Goal: Information Seeking & Learning: Learn about a topic

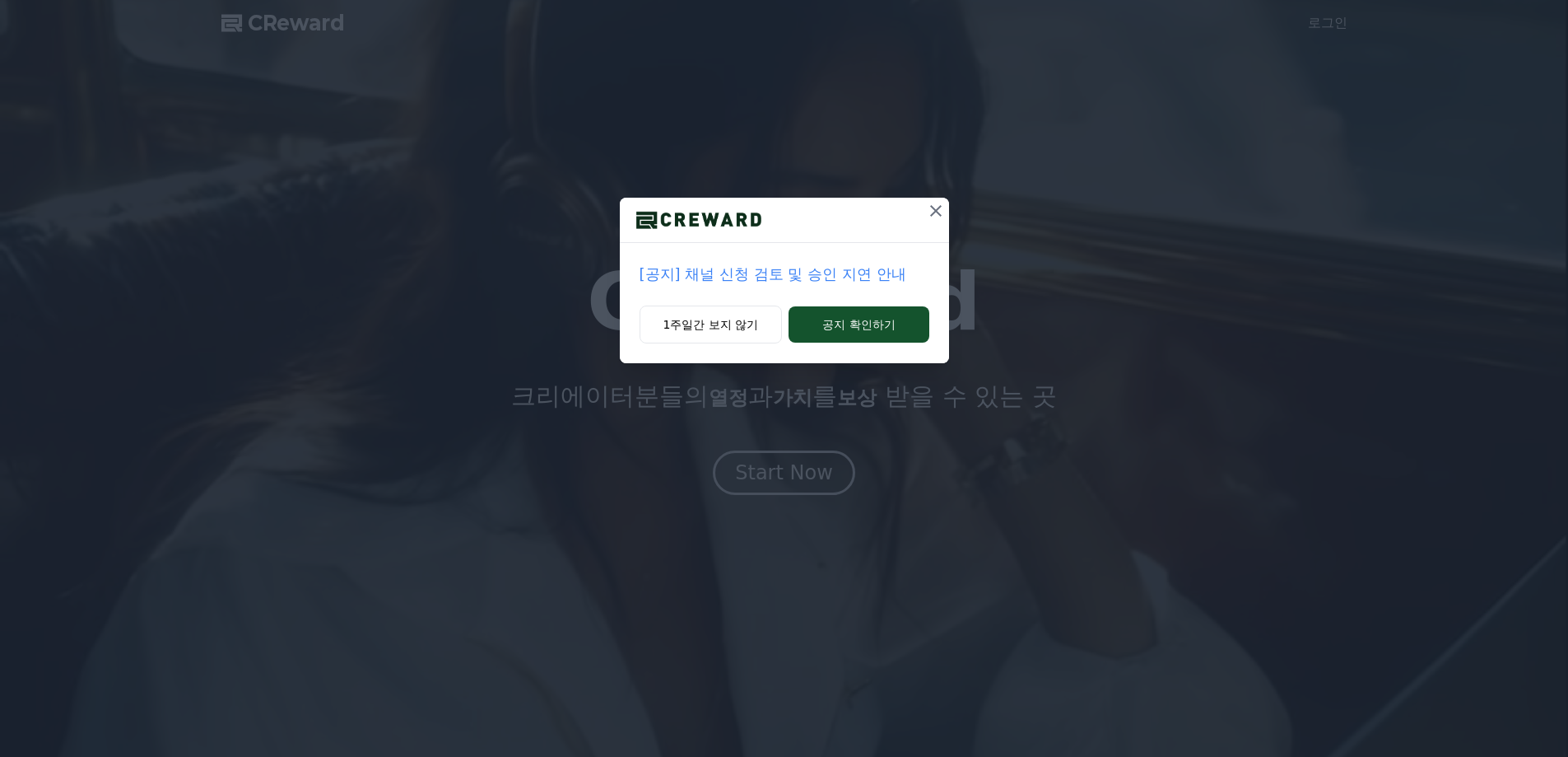
click at [931, 205] on icon at bounding box center [936, 211] width 19 height 19
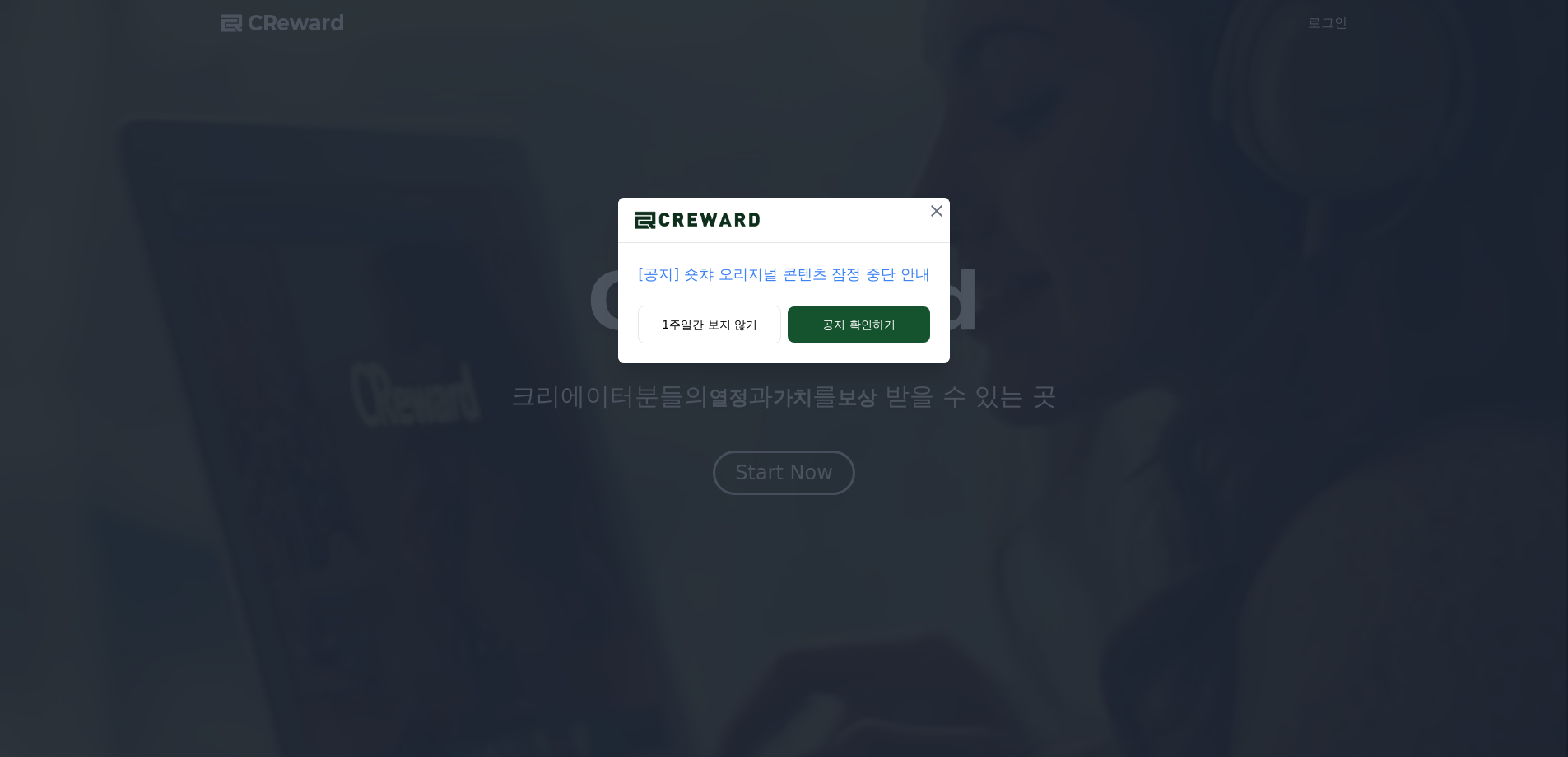
click at [935, 208] on icon at bounding box center [937, 211] width 12 height 12
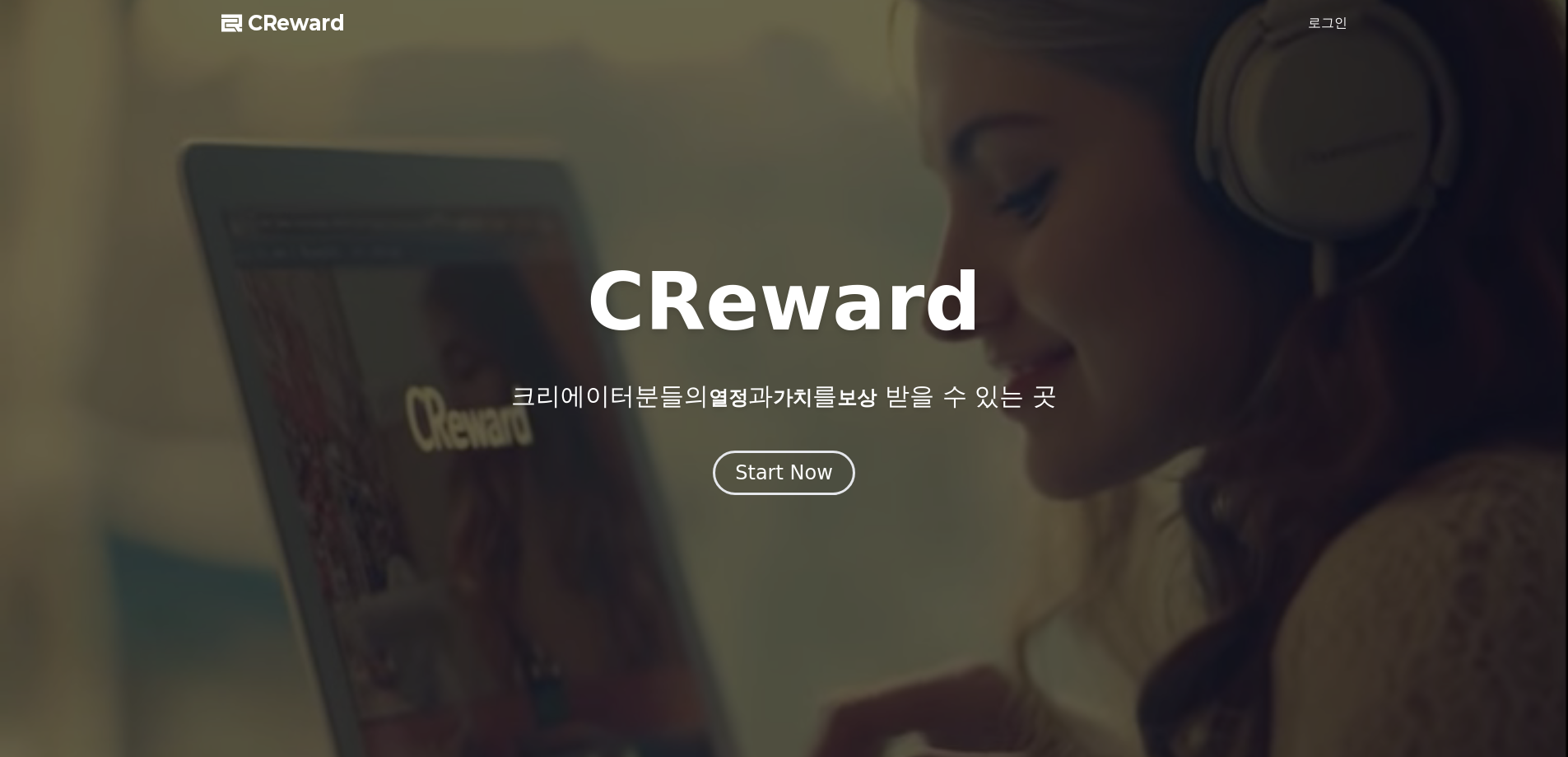
click at [1328, 27] on link "로그인" at bounding box center [1327, 23] width 40 height 19
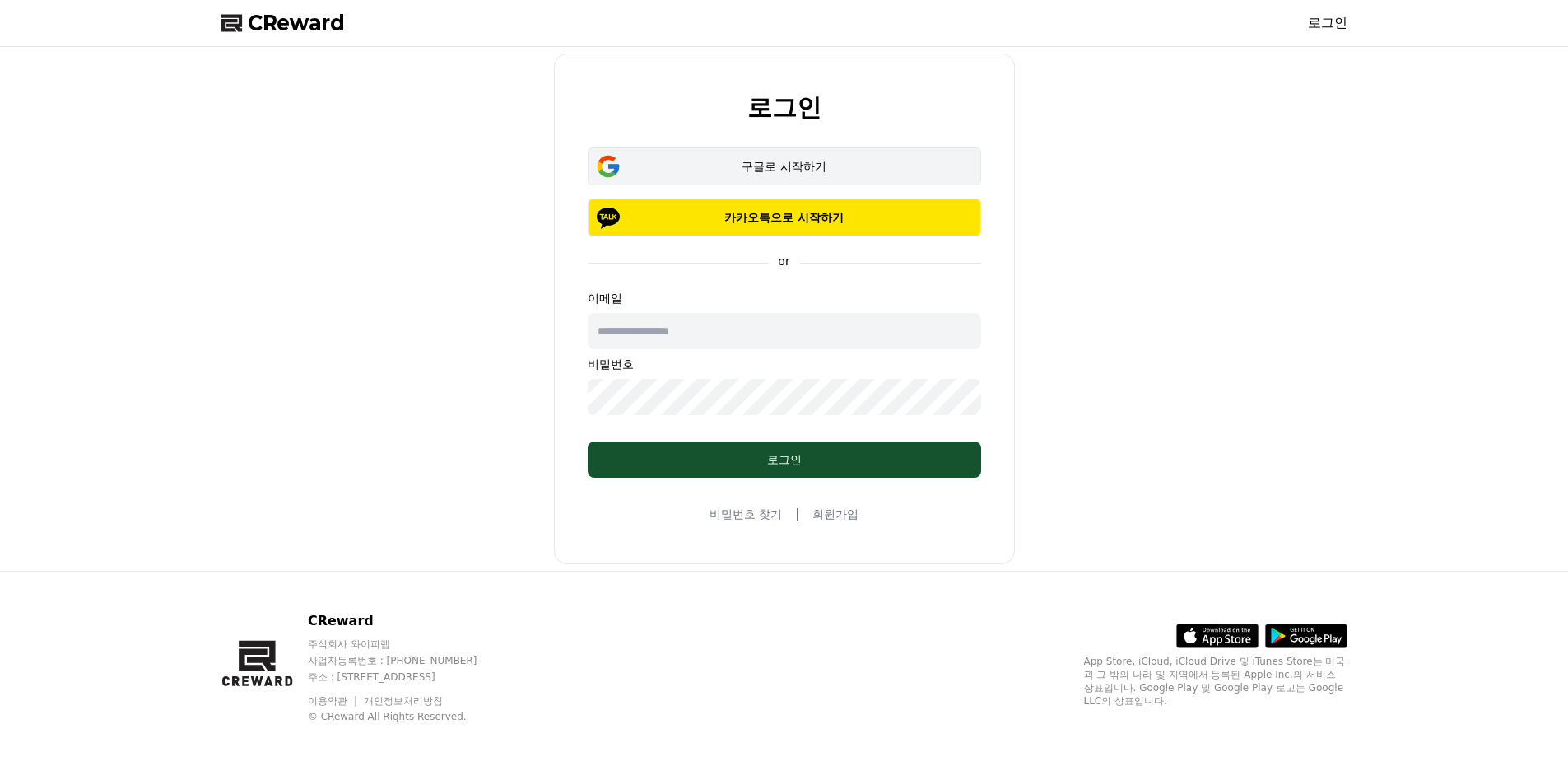
click at [763, 162] on div "구글로 시작하기" at bounding box center [785, 166] width 346 height 17
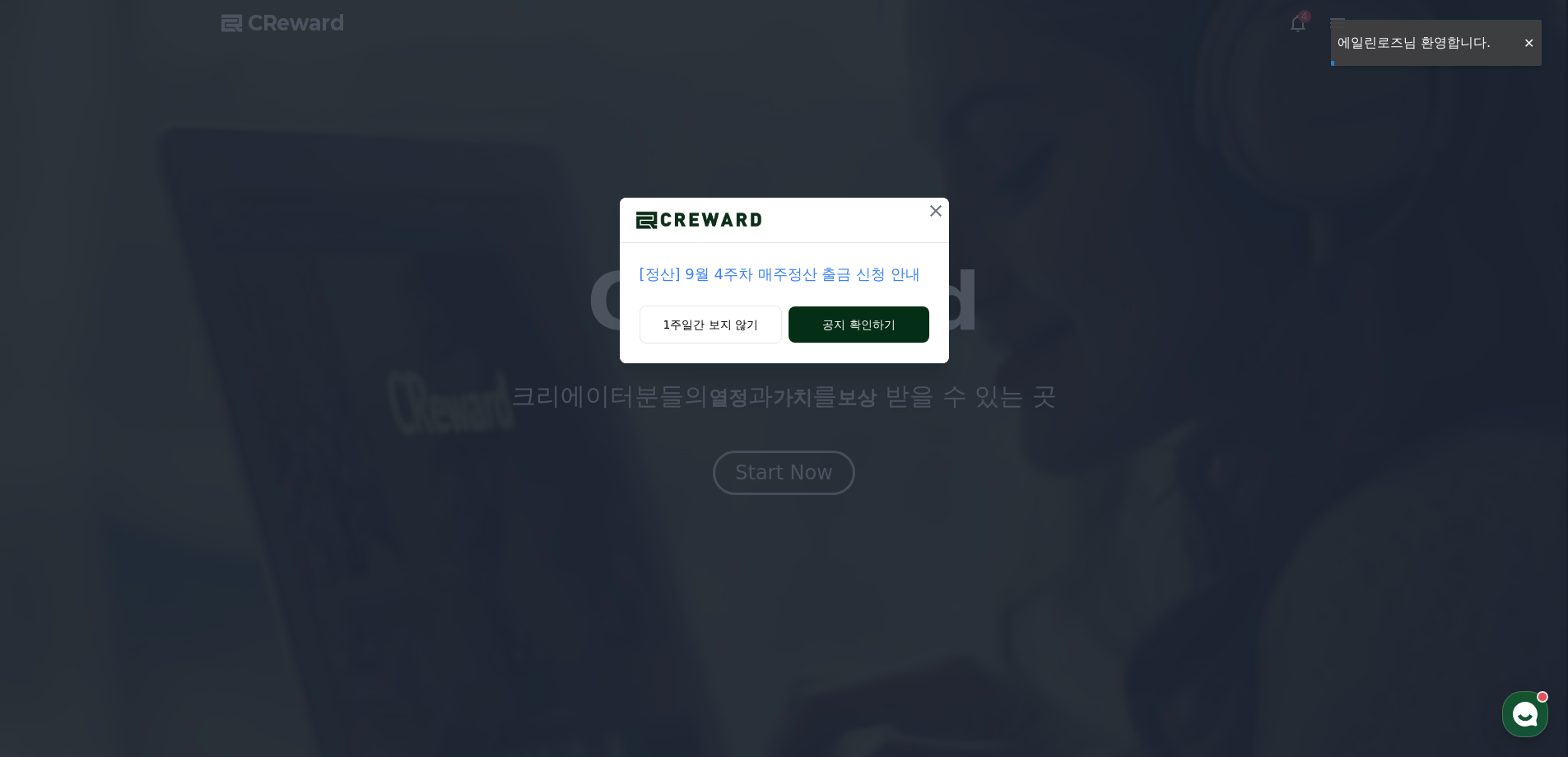
click at [812, 327] on button "공지 확인하기" at bounding box center [859, 324] width 140 height 36
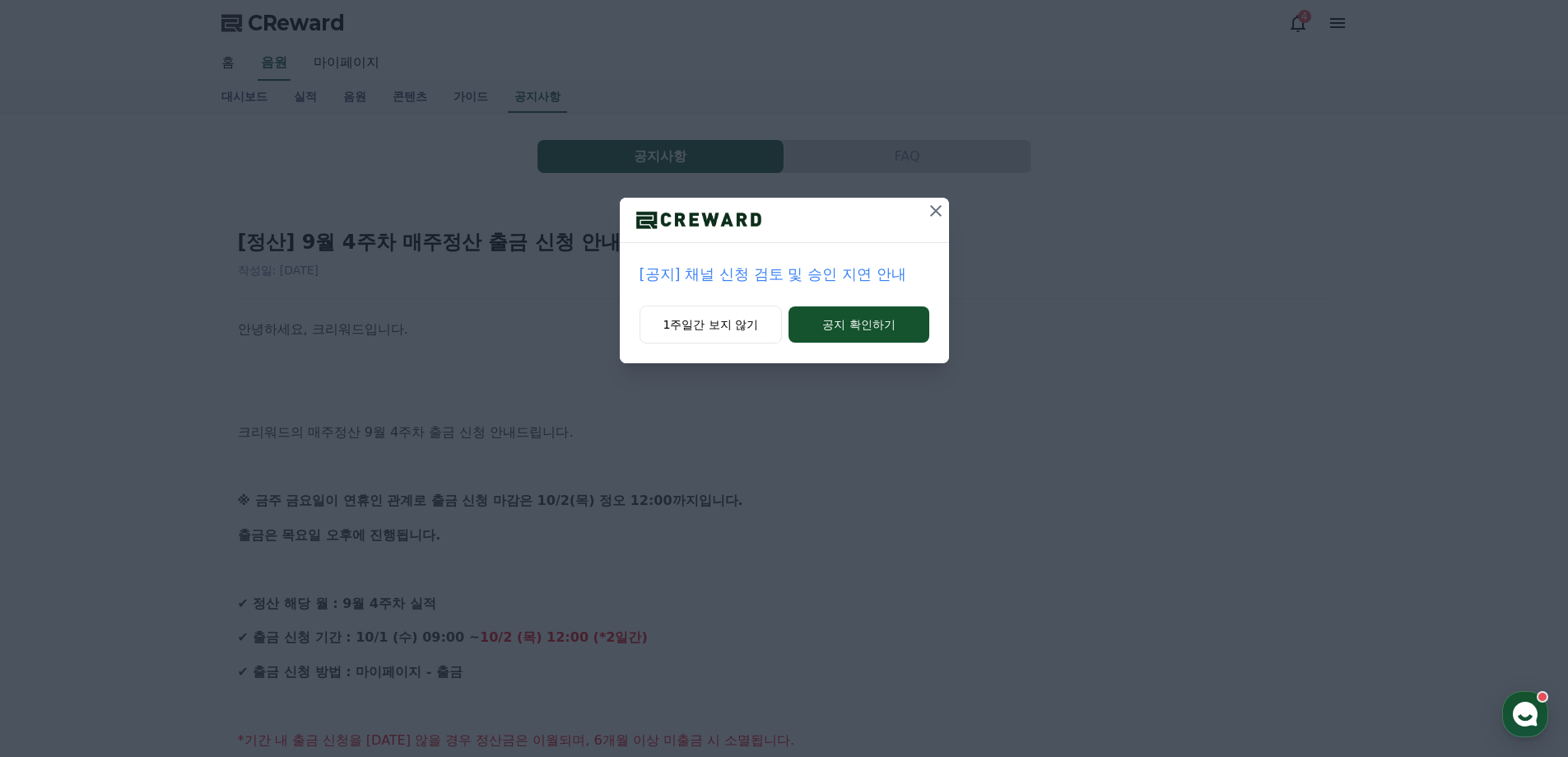
click at [930, 218] on icon at bounding box center [936, 211] width 19 height 19
click at [930, 208] on icon at bounding box center [937, 211] width 19 height 19
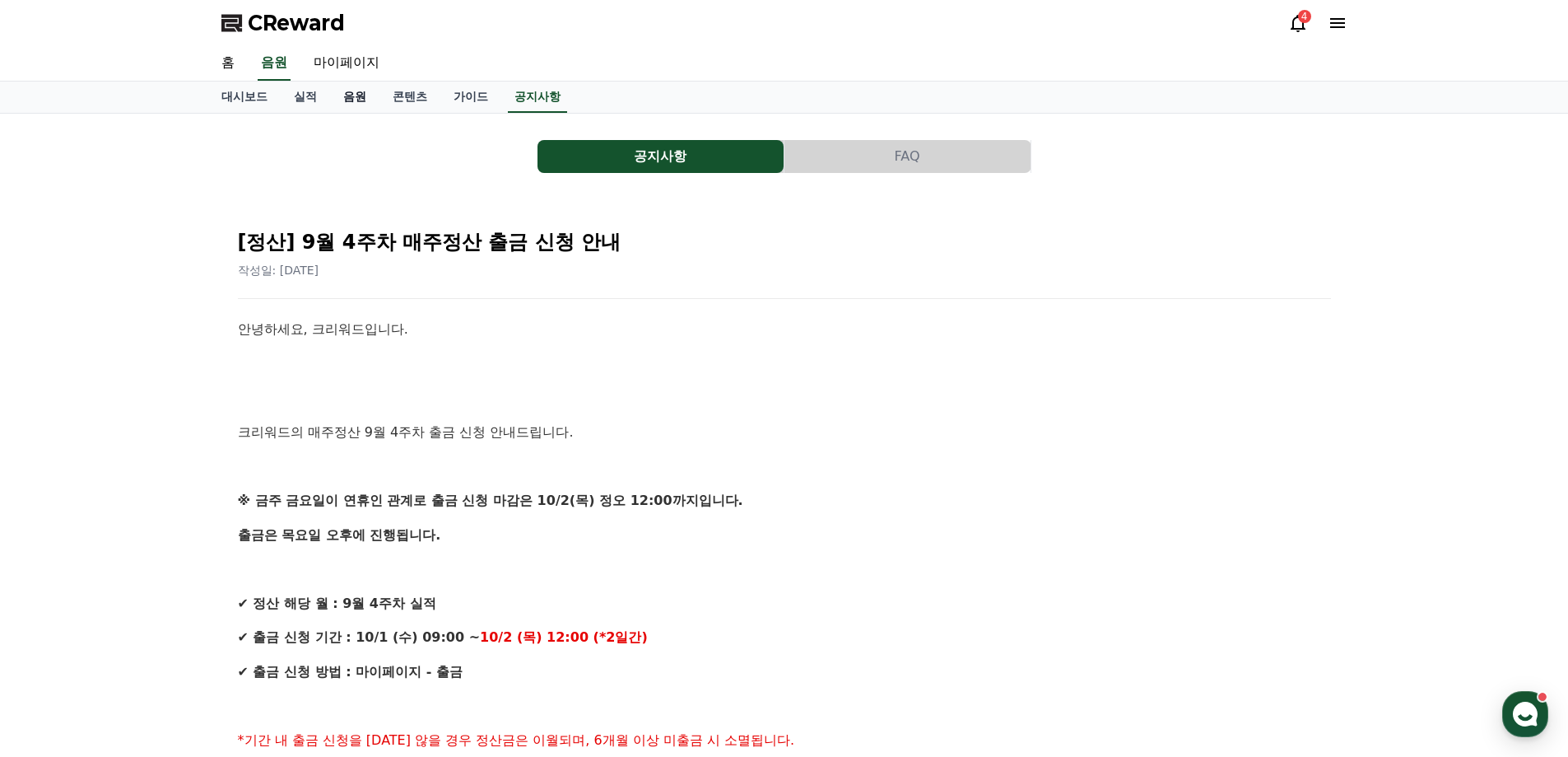
click at [362, 98] on link "음원" at bounding box center [355, 97] width 50 height 31
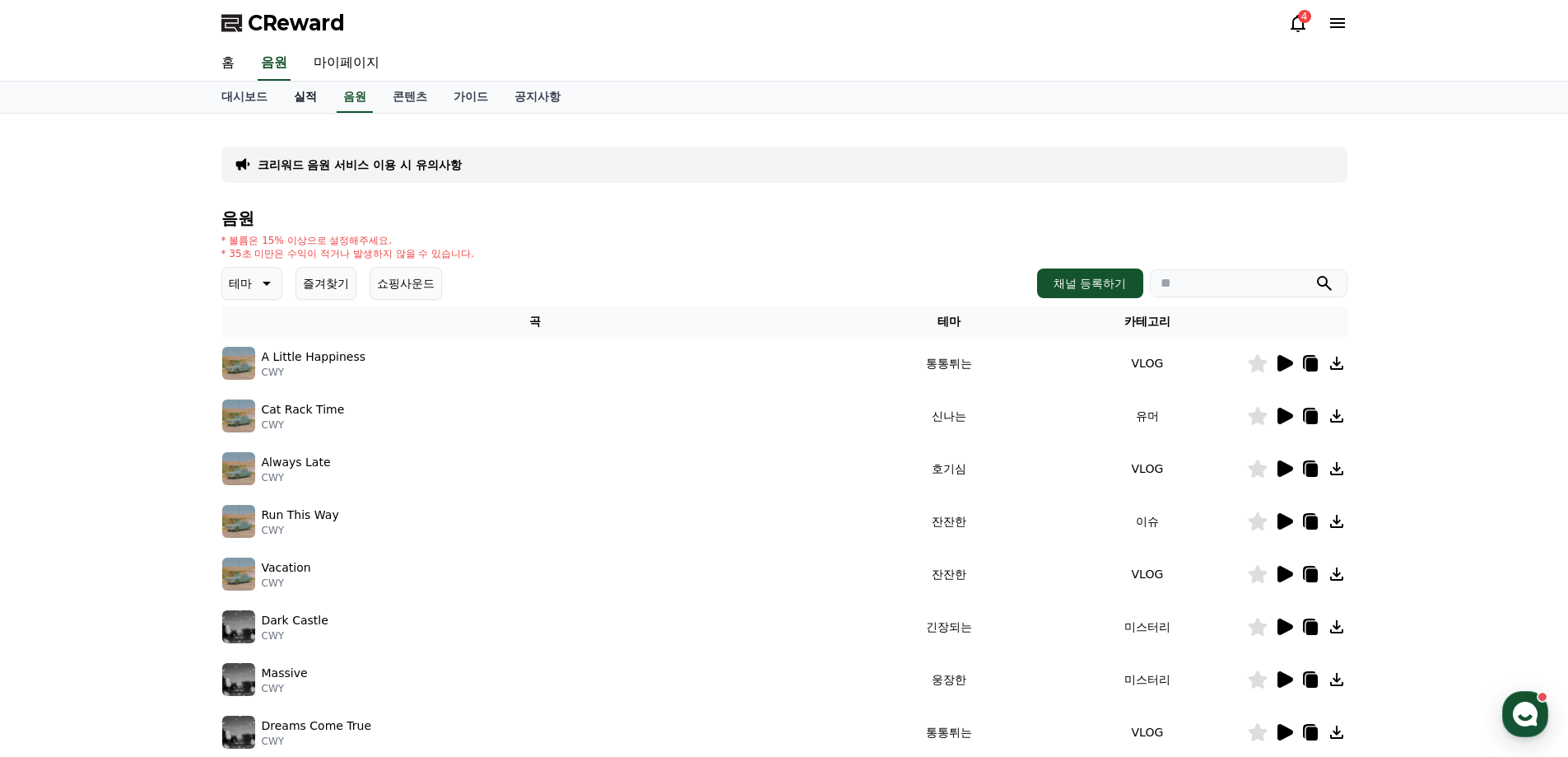
click at [301, 101] on link "실적" at bounding box center [305, 97] width 50 height 31
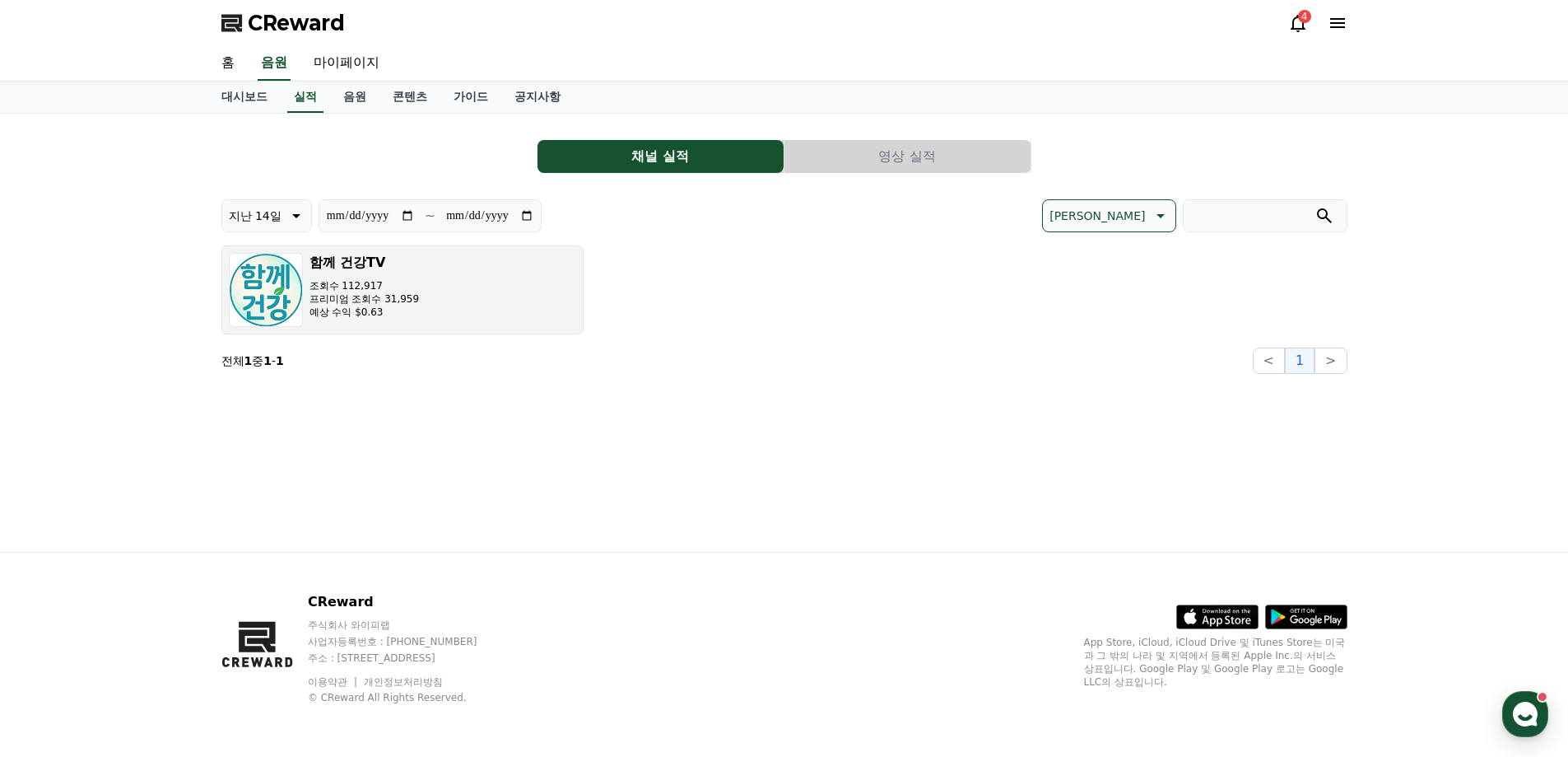
click at [434, 298] on button "함께 건강TV 조회수 112,917 프리미엄 조회수 31,959 예상 수익 $0.63" at bounding box center [402, 290] width 362 height 89
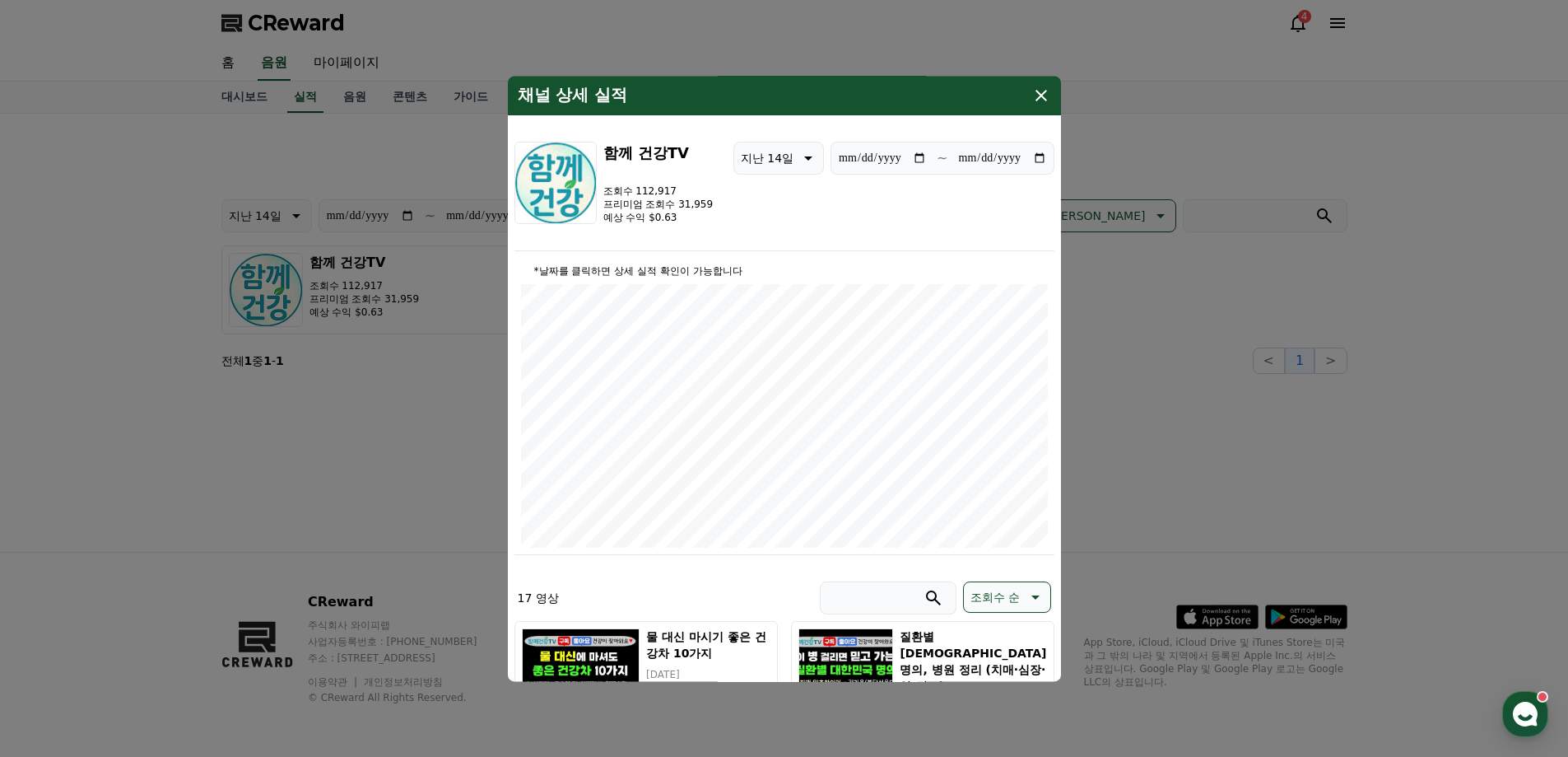
click at [1038, 99] on icon "modal" at bounding box center [1041, 95] width 12 height 12
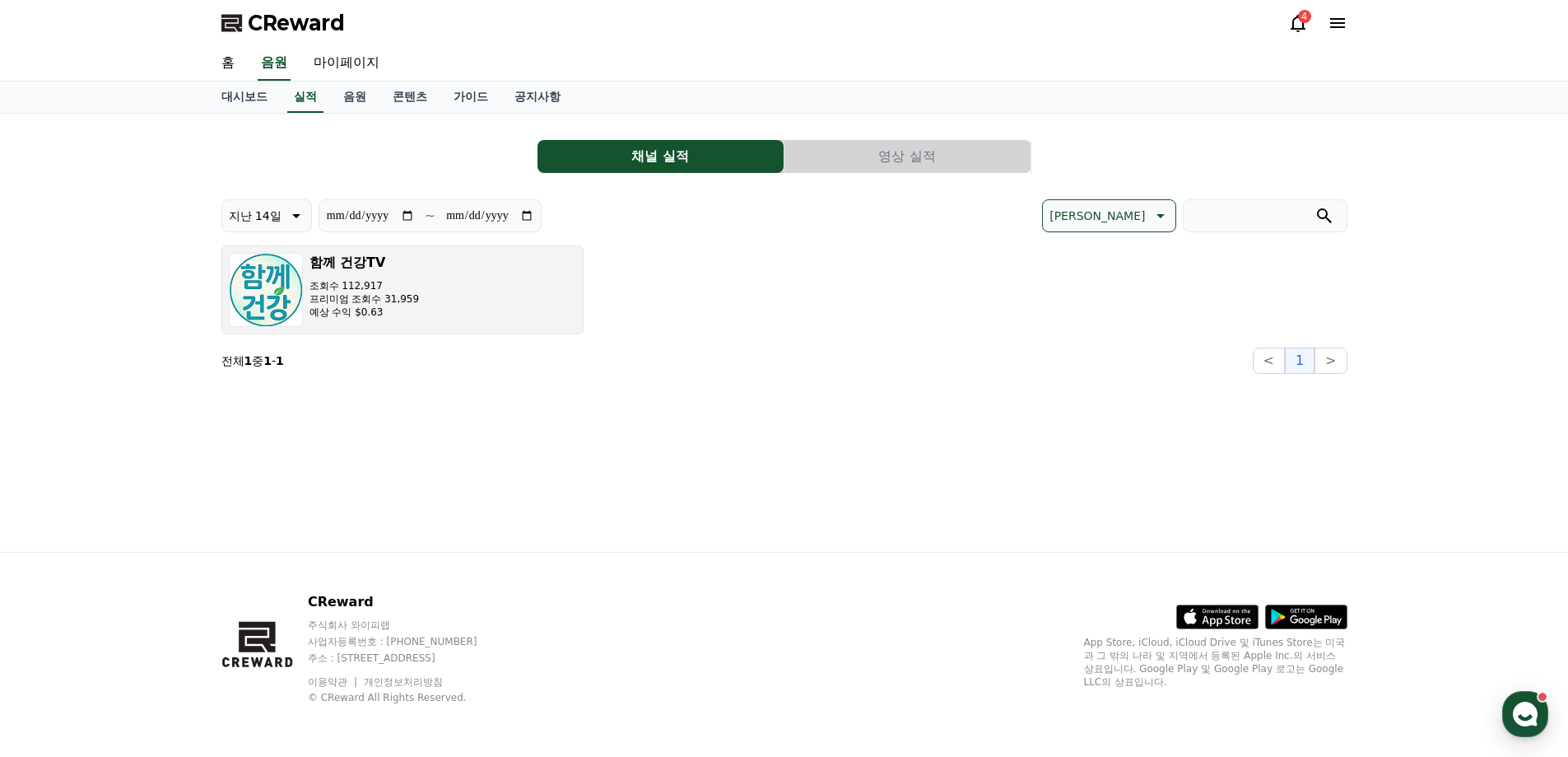
click at [441, 296] on button "함께 건강TV 조회수 112,917 프리미엄 조회수 31,959 예상 수익 $0.63" at bounding box center [402, 290] width 362 height 89
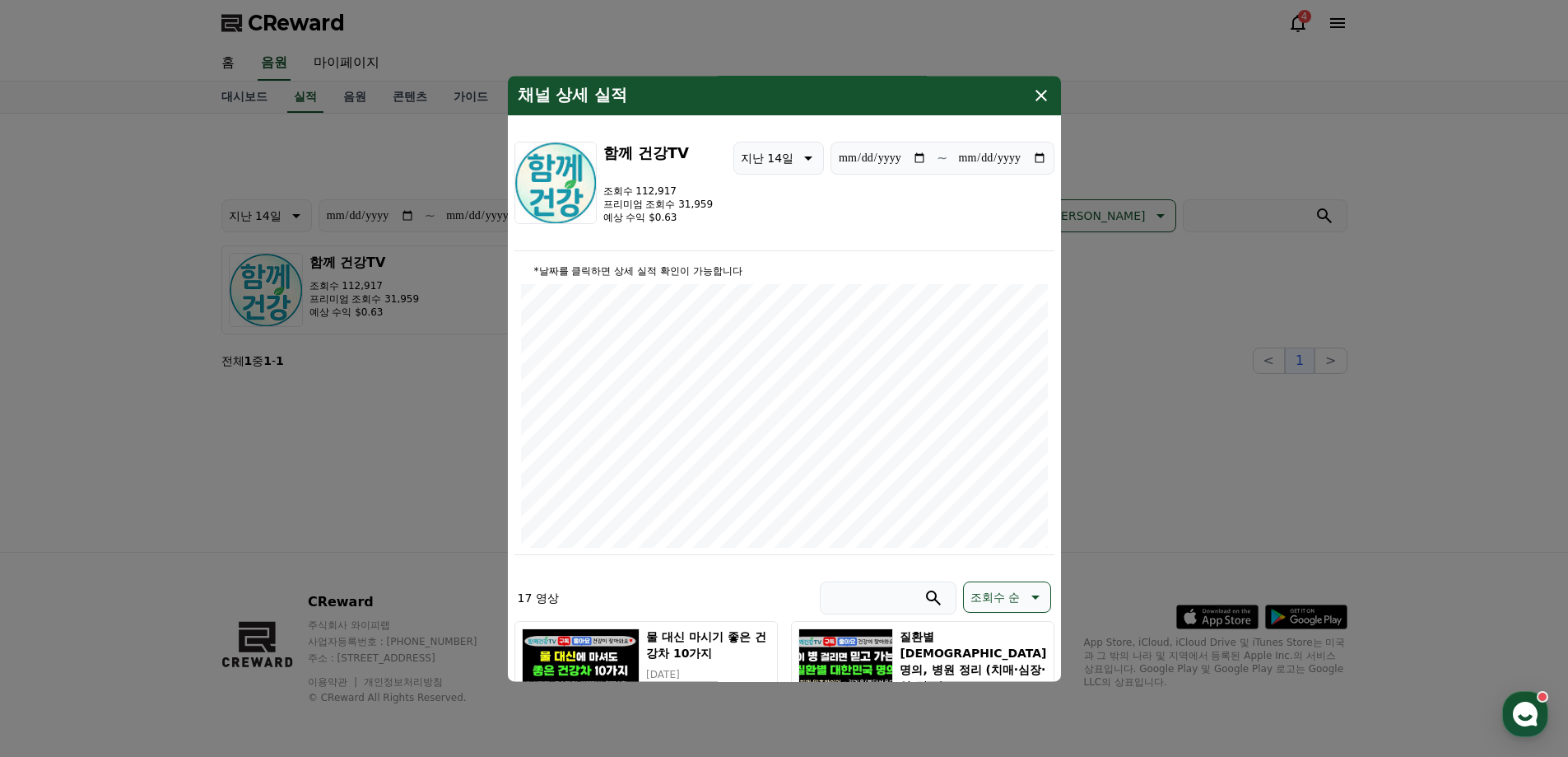
click at [1043, 95] on icon "modal" at bounding box center [1041, 95] width 19 height 19
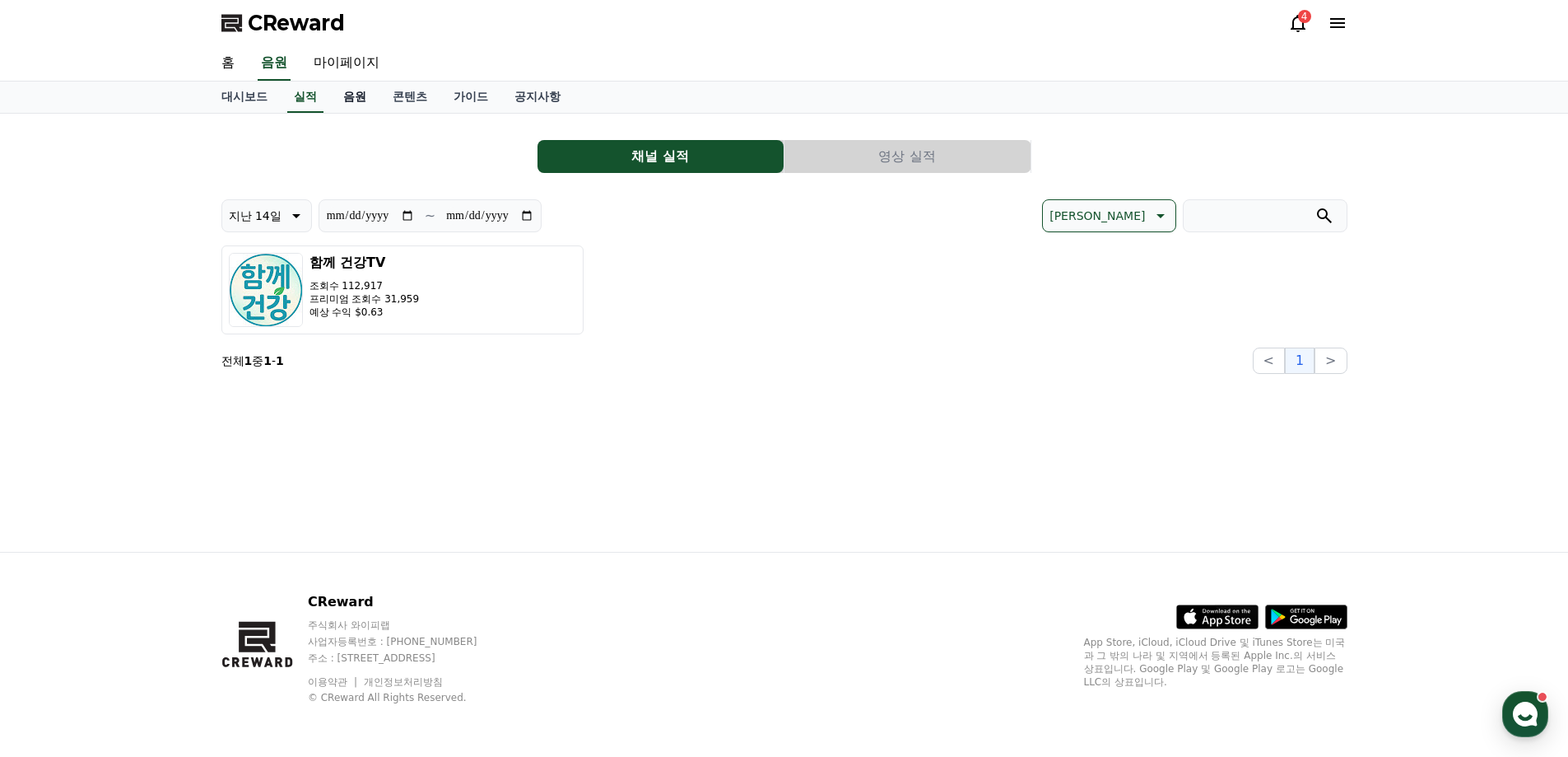
click at [353, 104] on link "음원" at bounding box center [355, 97] width 50 height 31
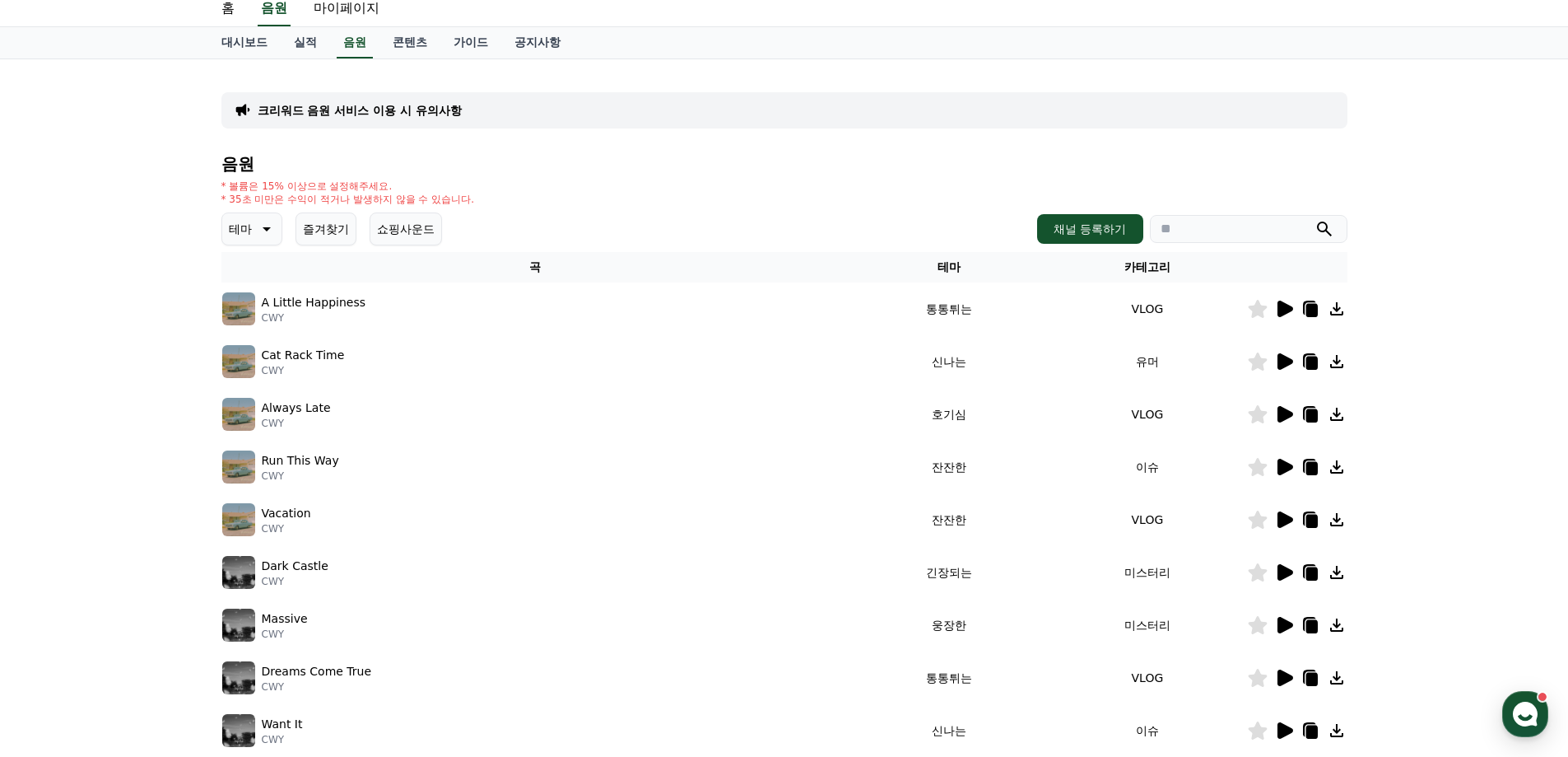
scroll to position [83, 0]
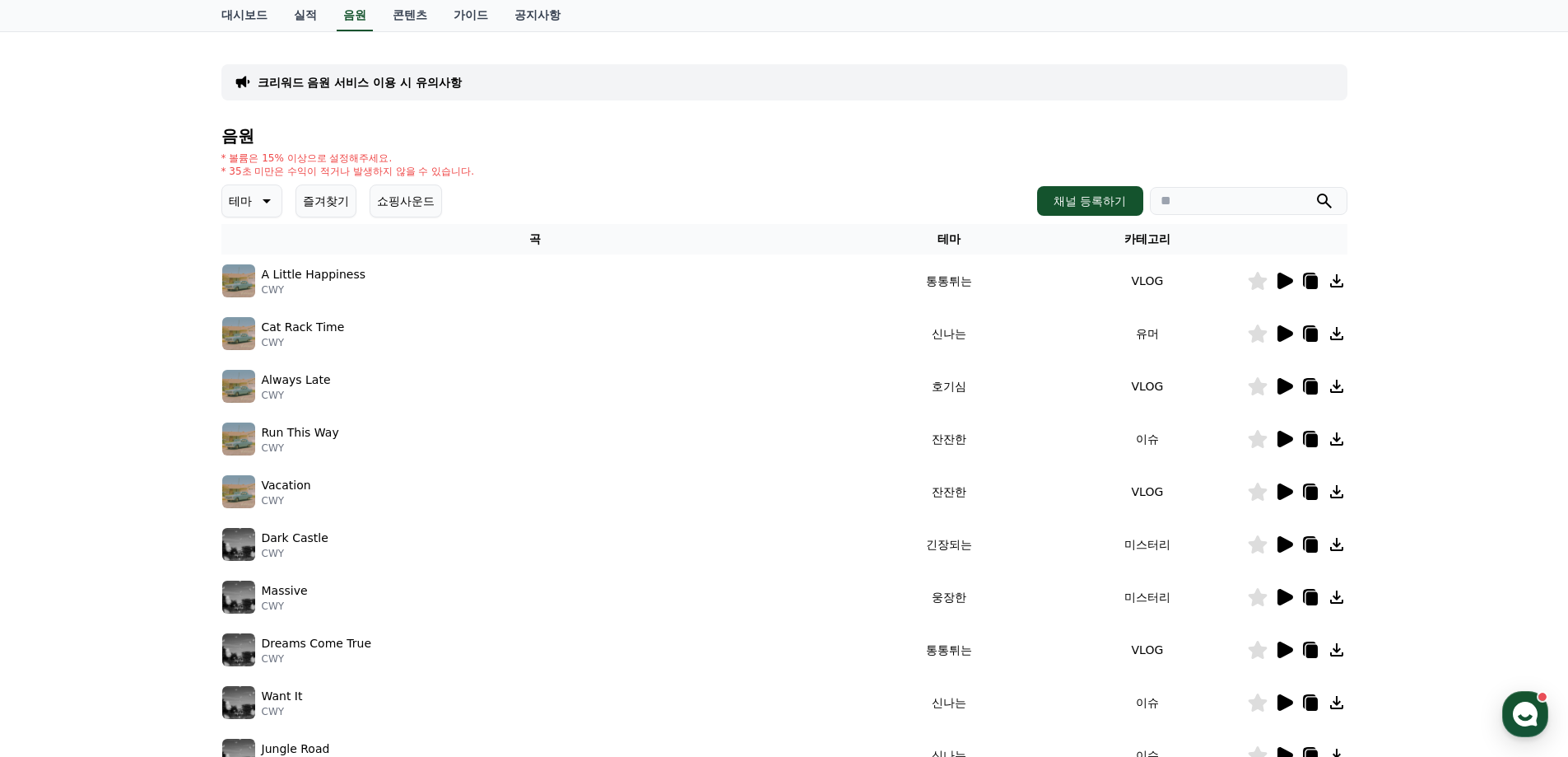
click at [263, 190] on button "테마" at bounding box center [252, 201] width 61 height 33
click at [253, 261] on button "잔잔한" at bounding box center [247, 260] width 48 height 36
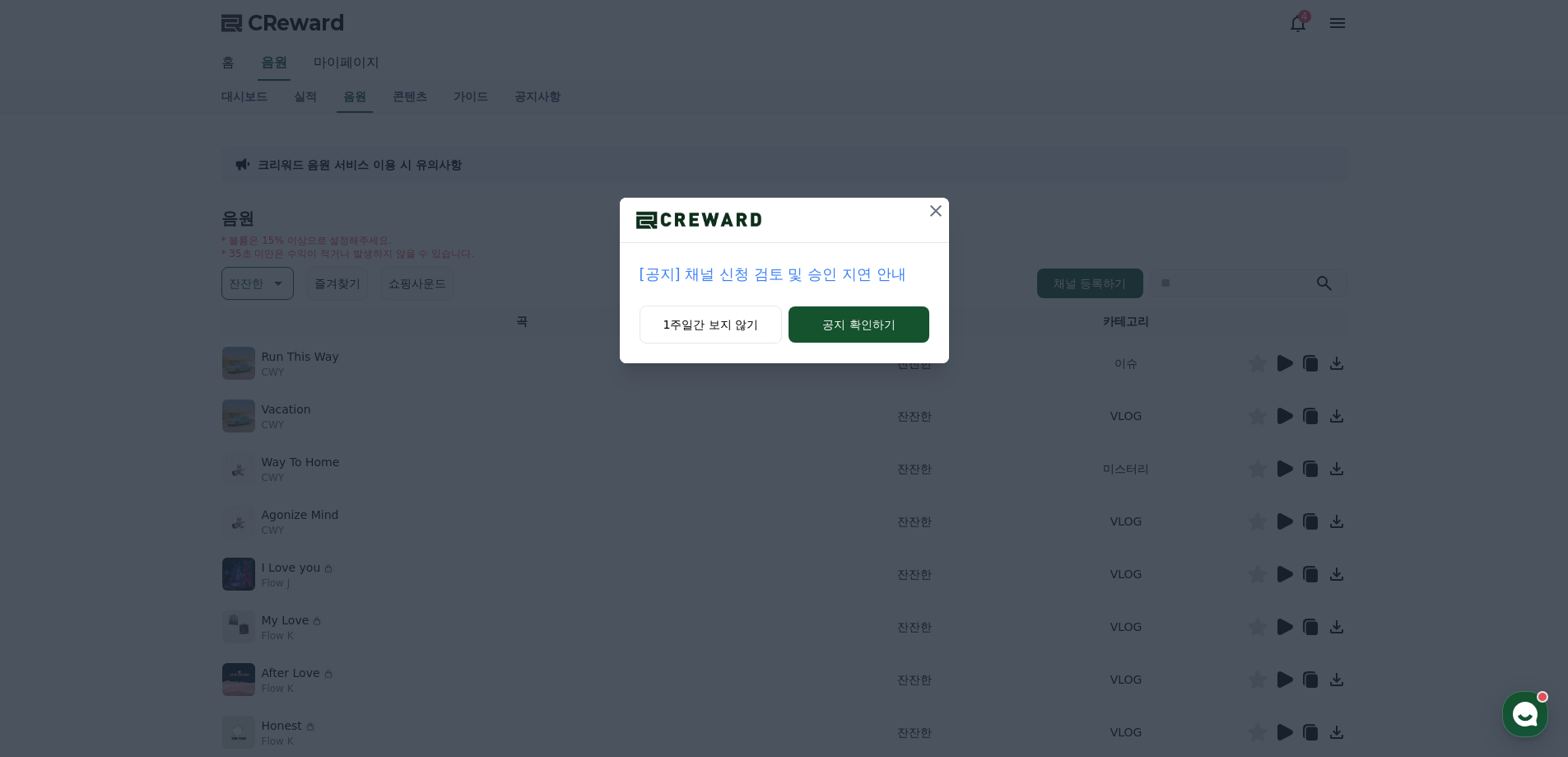
click at [937, 219] on icon at bounding box center [936, 211] width 19 height 19
click at [933, 213] on icon at bounding box center [937, 211] width 19 height 19
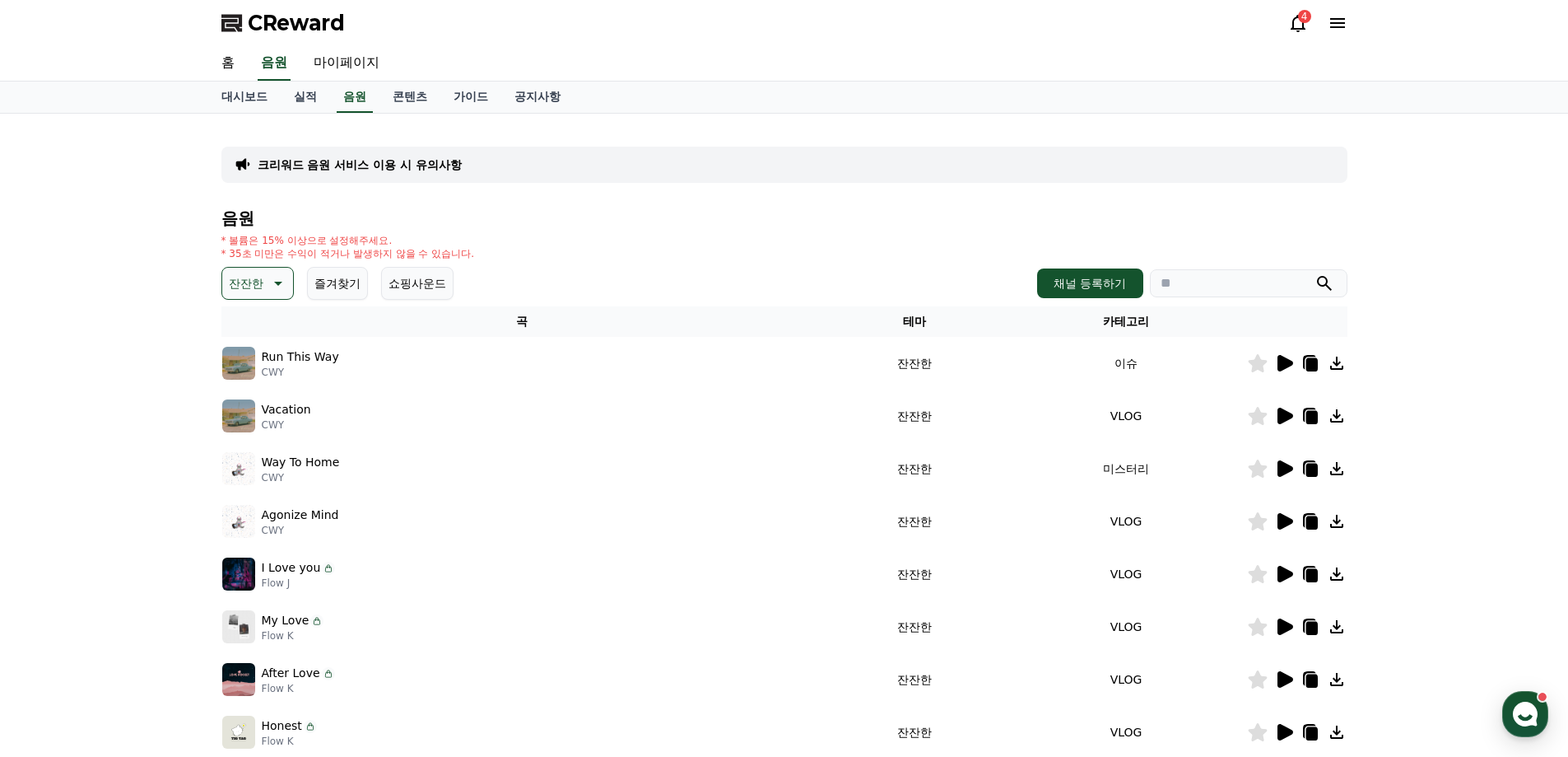
click at [1281, 361] on icon at bounding box center [1285, 362] width 16 height 17
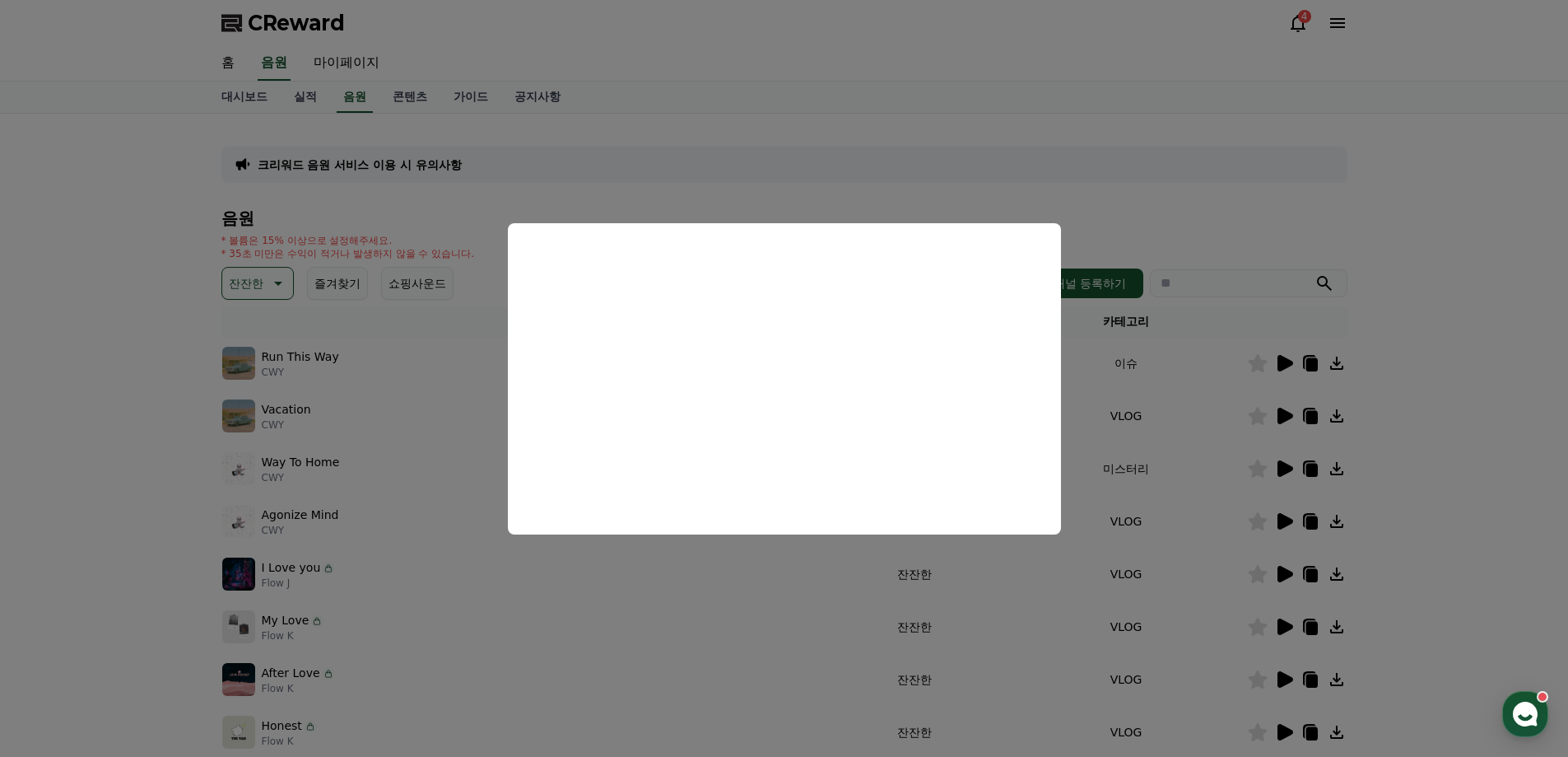
click at [1094, 168] on button "close modal" at bounding box center [784, 378] width 1568 height 757
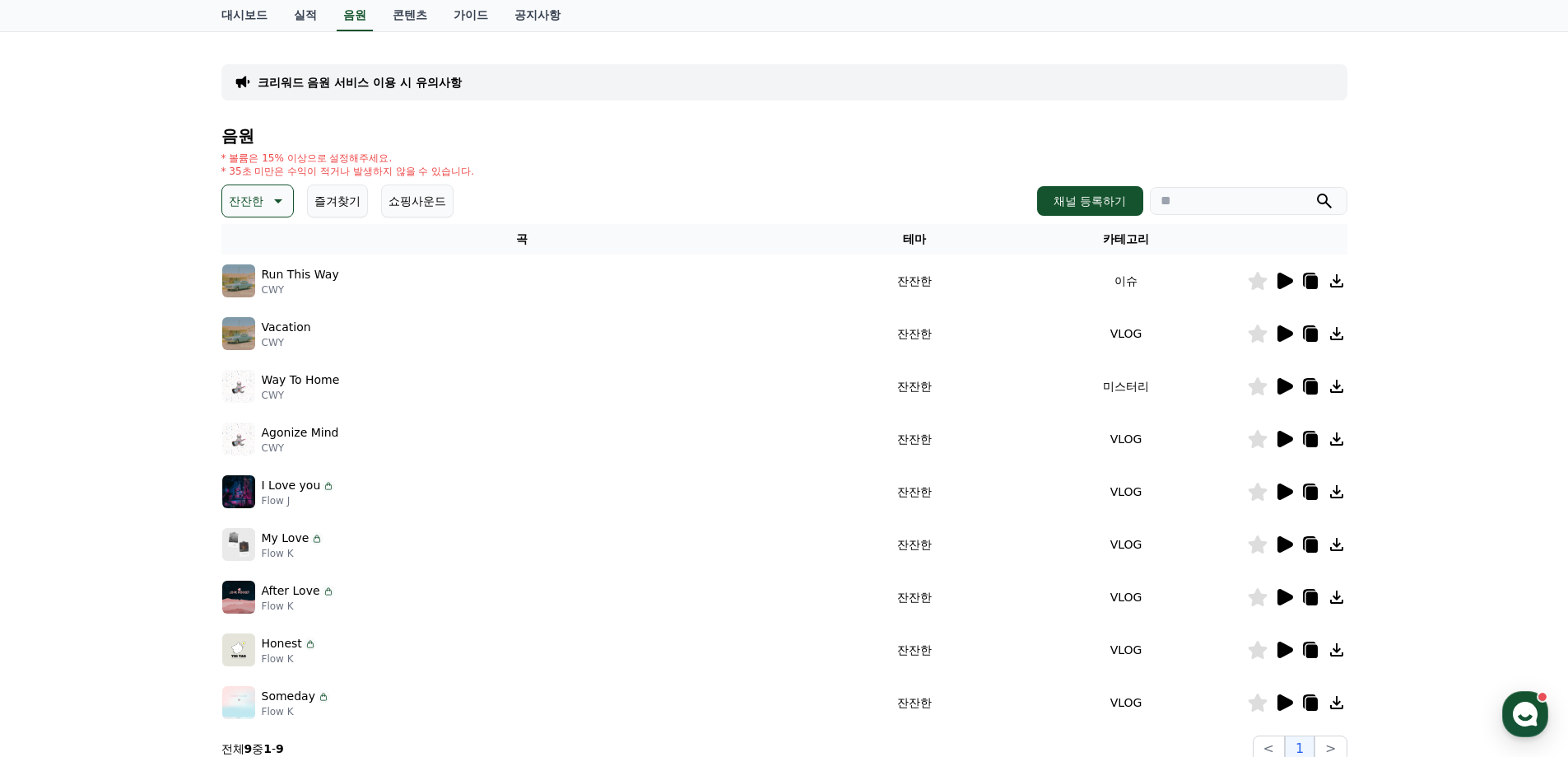
scroll to position [164, 0]
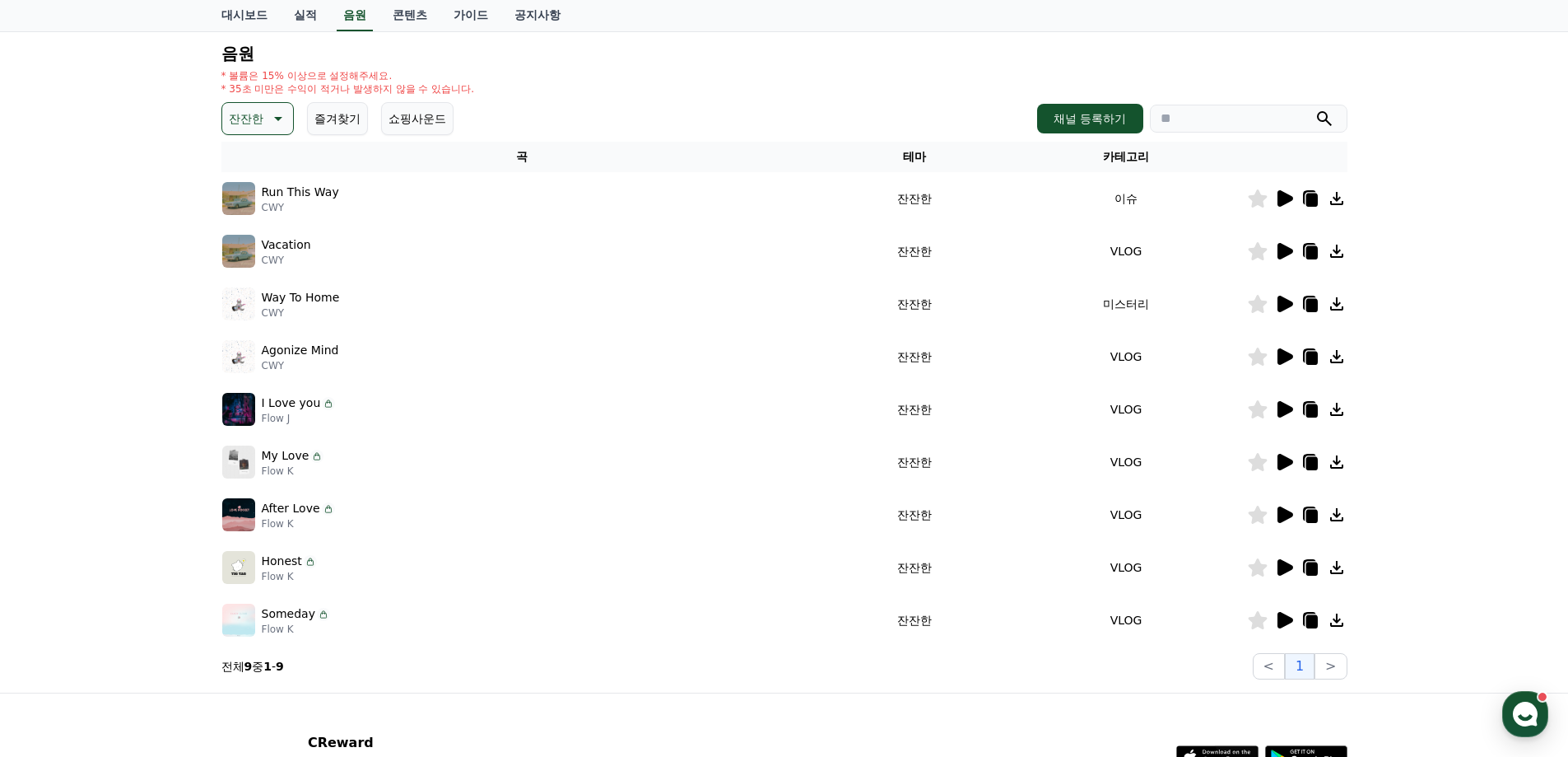
click at [1284, 251] on icon at bounding box center [1285, 251] width 16 height 17
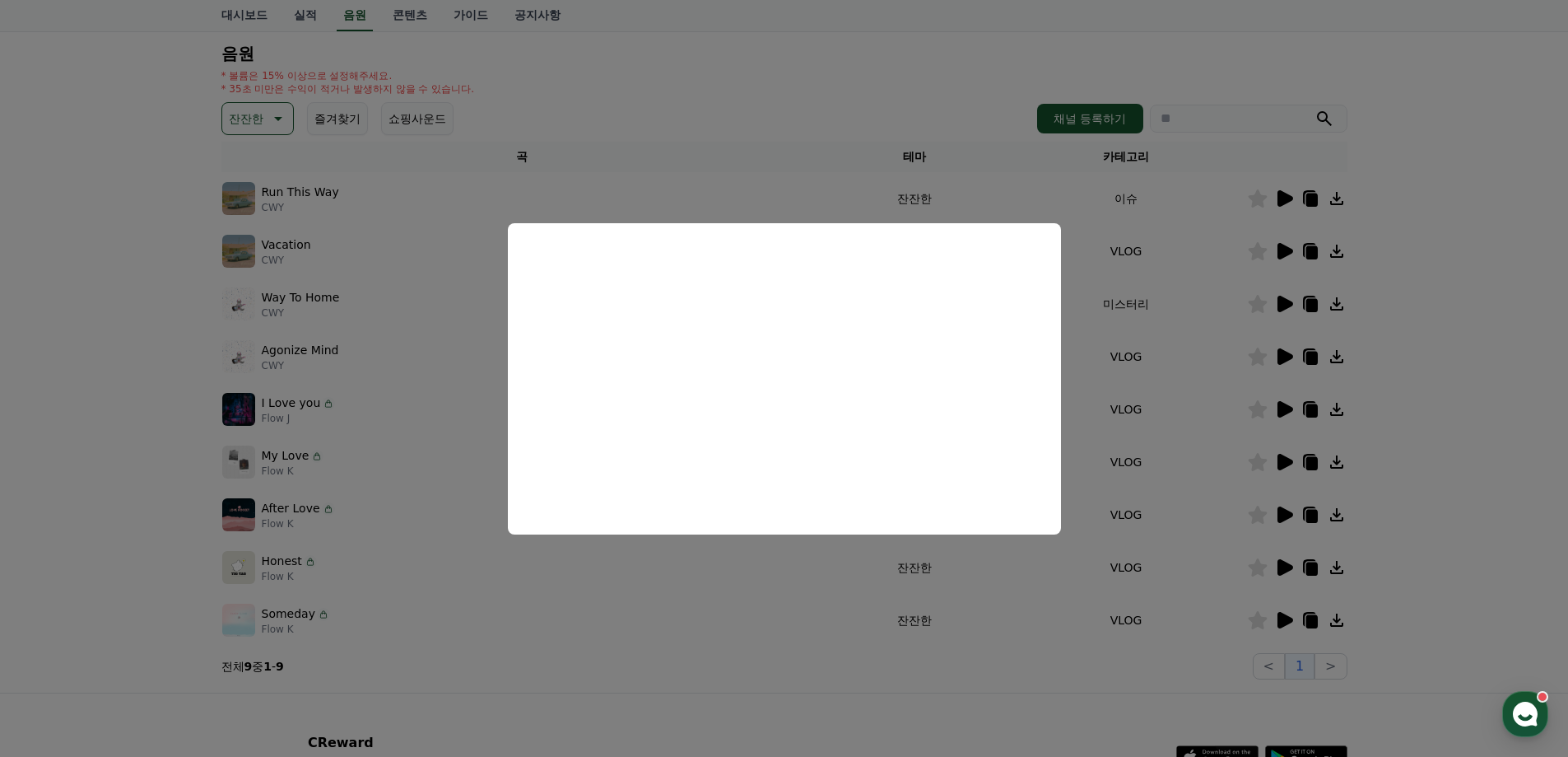
click at [1448, 288] on button "close modal" at bounding box center [784, 378] width 1568 height 757
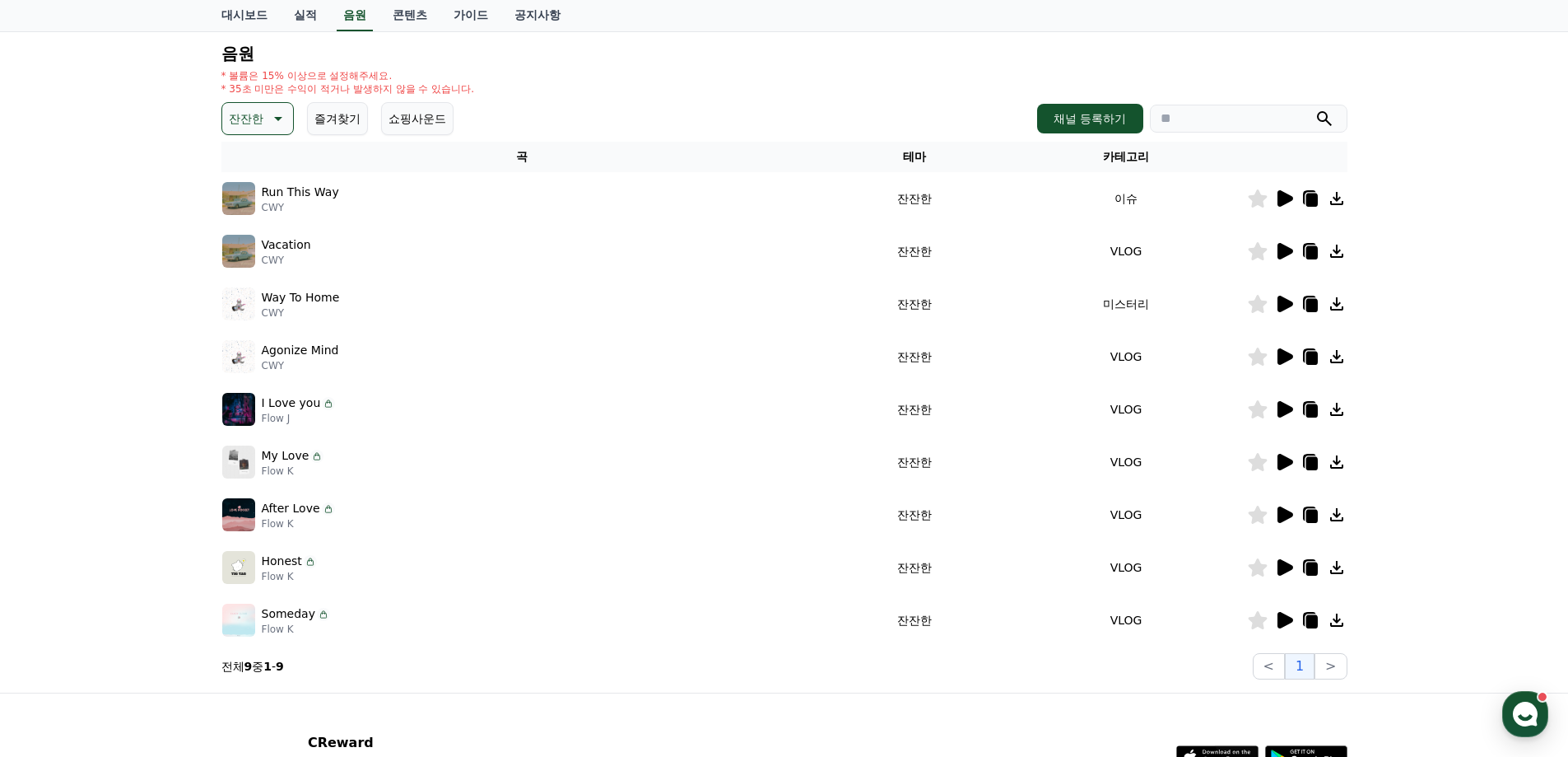
click at [1280, 303] on icon at bounding box center [1285, 303] width 16 height 17
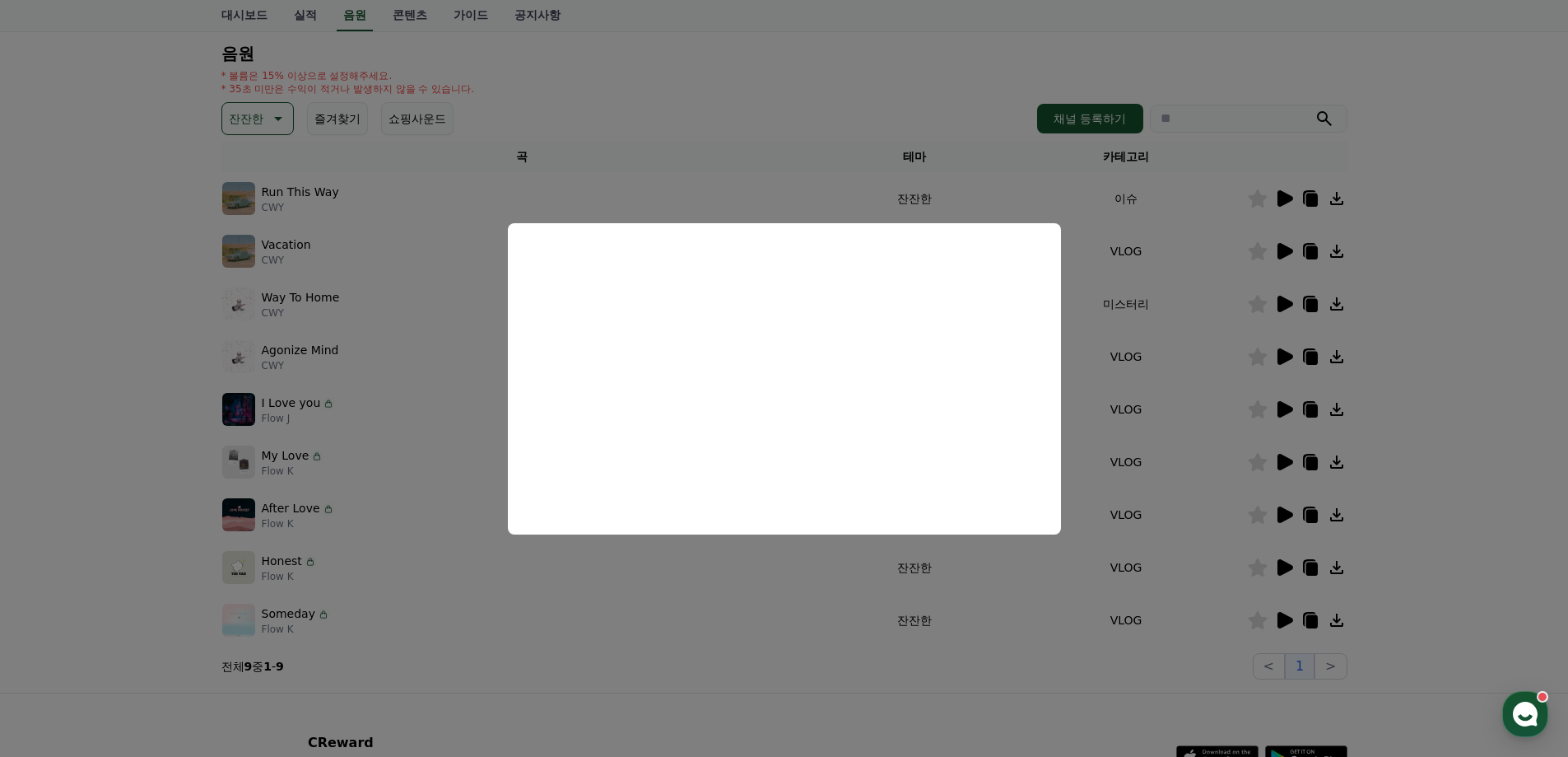
click at [1473, 359] on button "close modal" at bounding box center [784, 378] width 1568 height 757
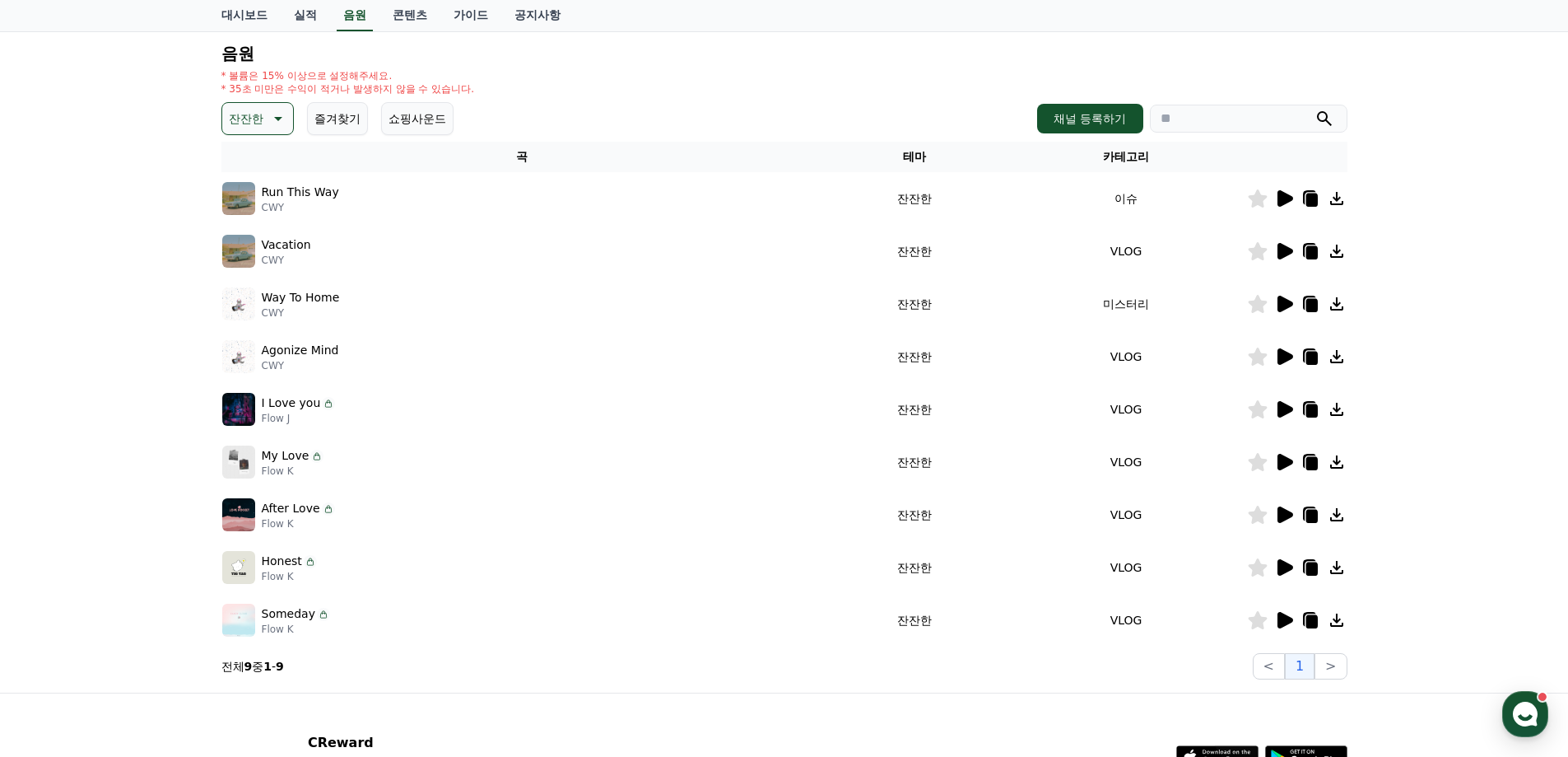
click at [1285, 349] on icon at bounding box center [1284, 357] width 19 height 19
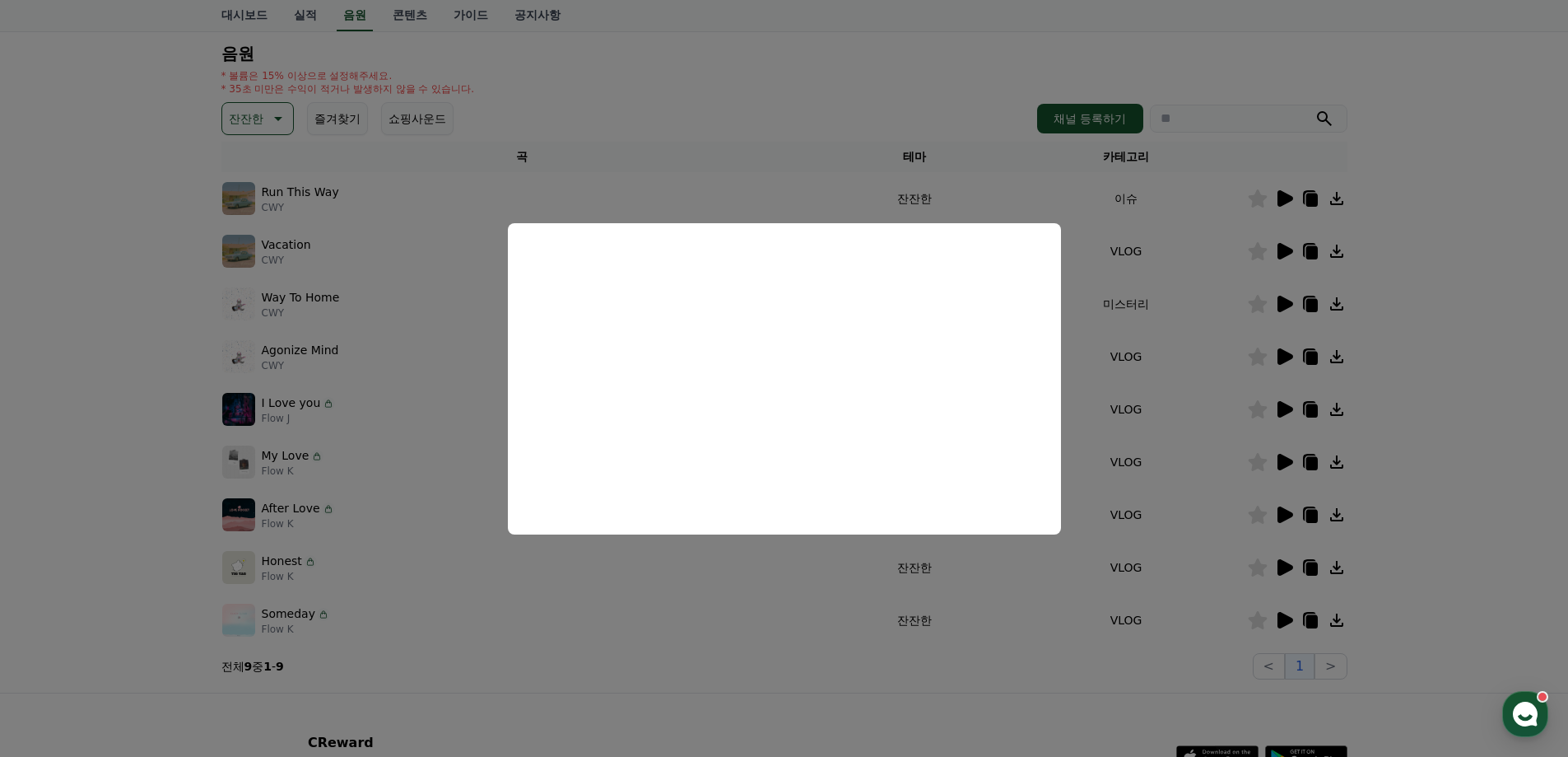
click at [1470, 316] on button "close modal" at bounding box center [784, 378] width 1568 height 757
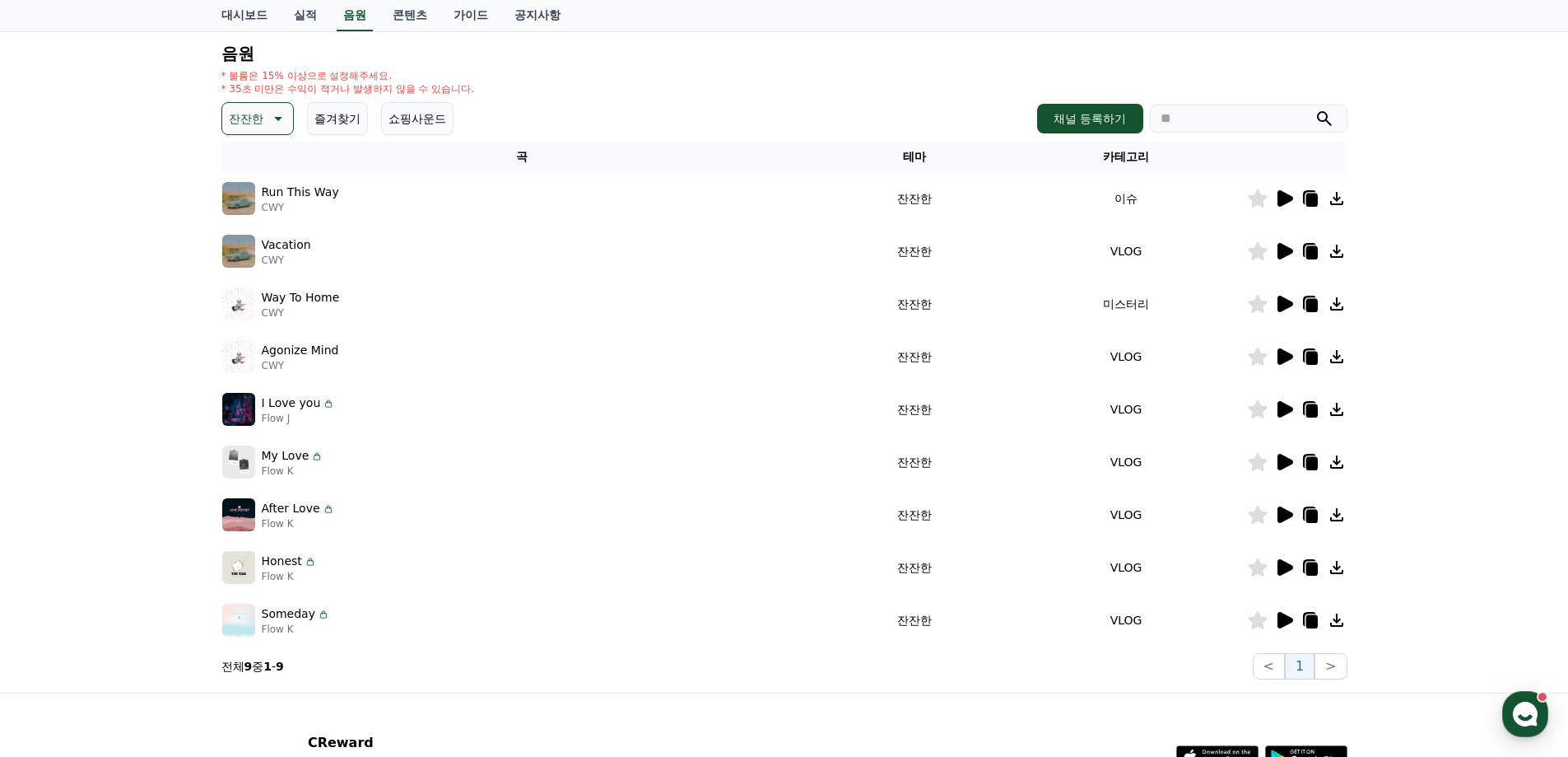
click at [1334, 358] on icon at bounding box center [1337, 357] width 14 height 14
click at [1411, 263] on div "크리워드 음원 서비스 이용 시 유의사항 음원 * 볼륨은 15% 이상으로 설정해주세요. * 35초 미만은 수익이 적거나 발생하지 않을 수 있습니…" at bounding box center [784, 320] width 1568 height 743
click at [1282, 404] on icon at bounding box center [1285, 409] width 16 height 17
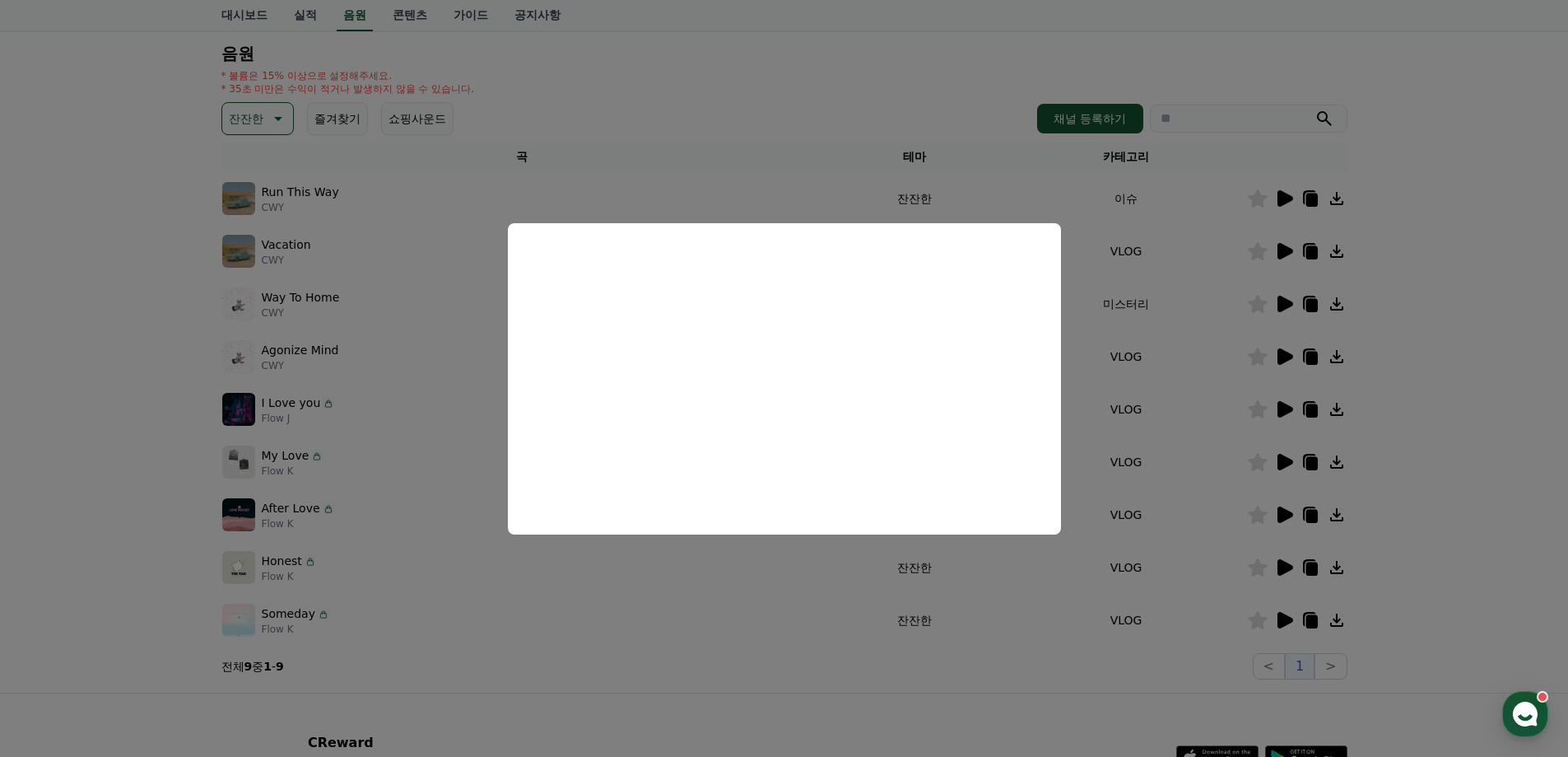
click at [1419, 350] on button "close modal" at bounding box center [784, 378] width 1568 height 757
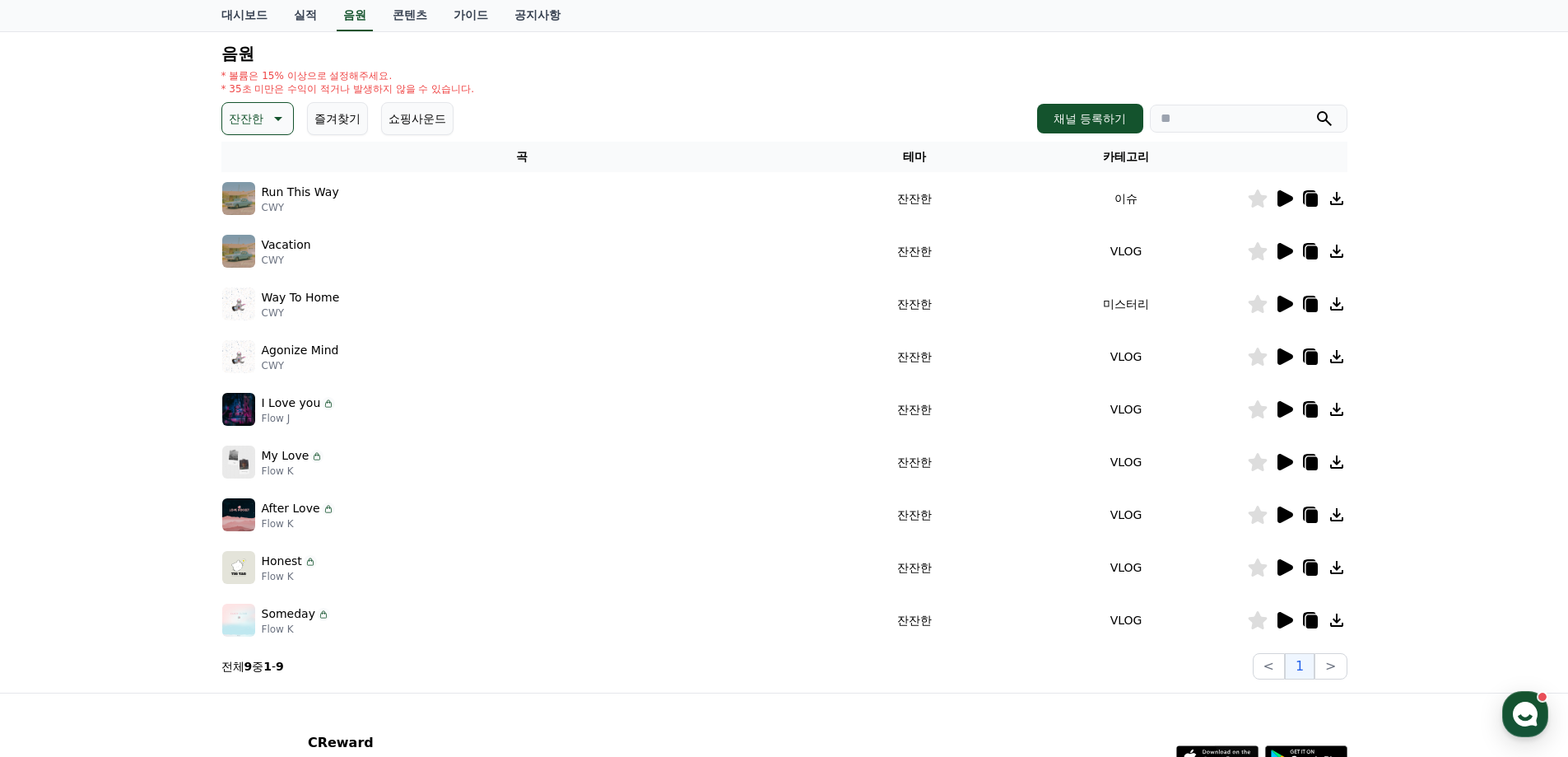
click at [1343, 411] on icon at bounding box center [1337, 409] width 19 height 19
click at [1285, 466] on icon at bounding box center [1285, 462] width 16 height 17
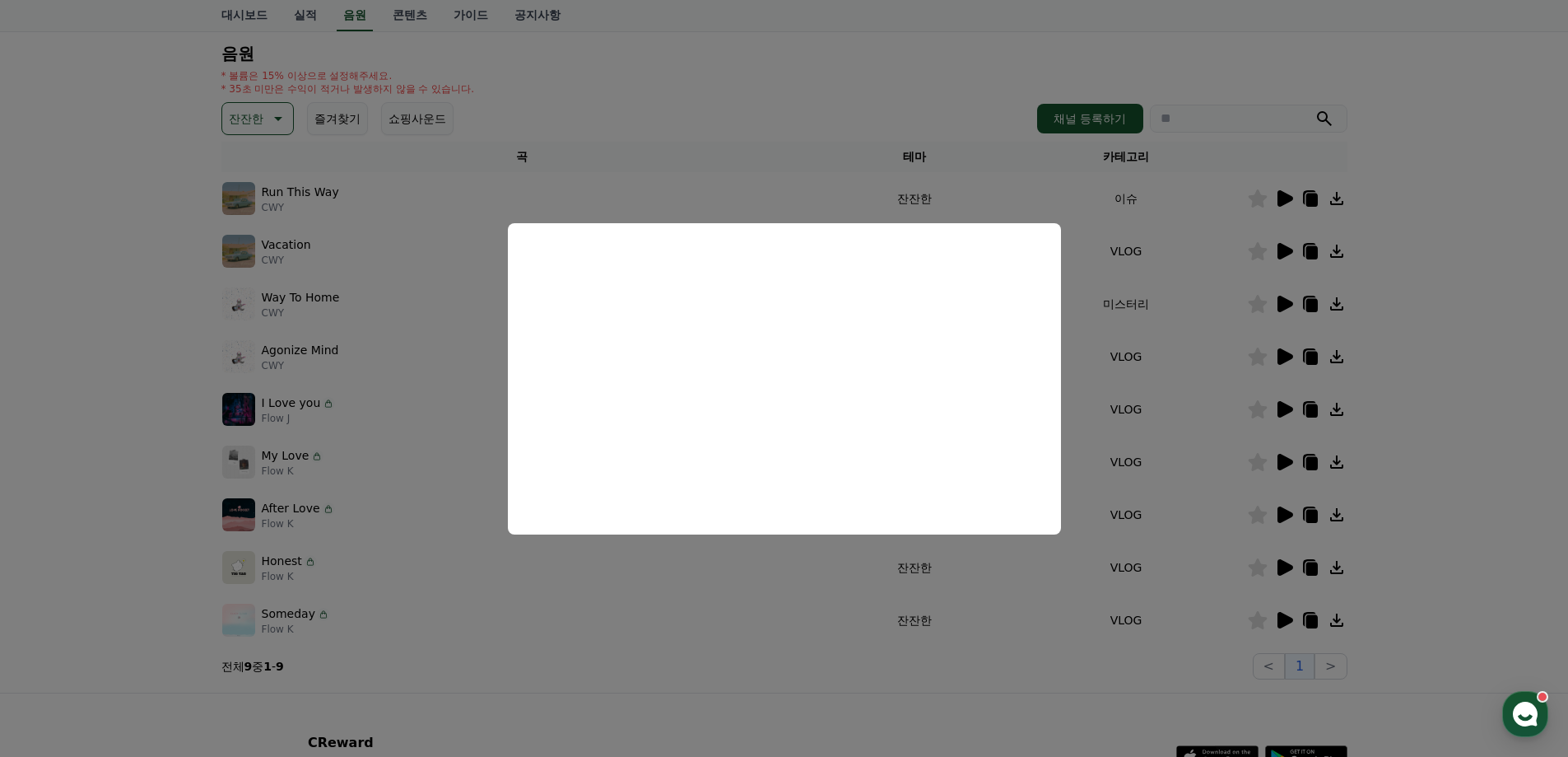
click at [1447, 443] on button "close modal" at bounding box center [784, 378] width 1568 height 757
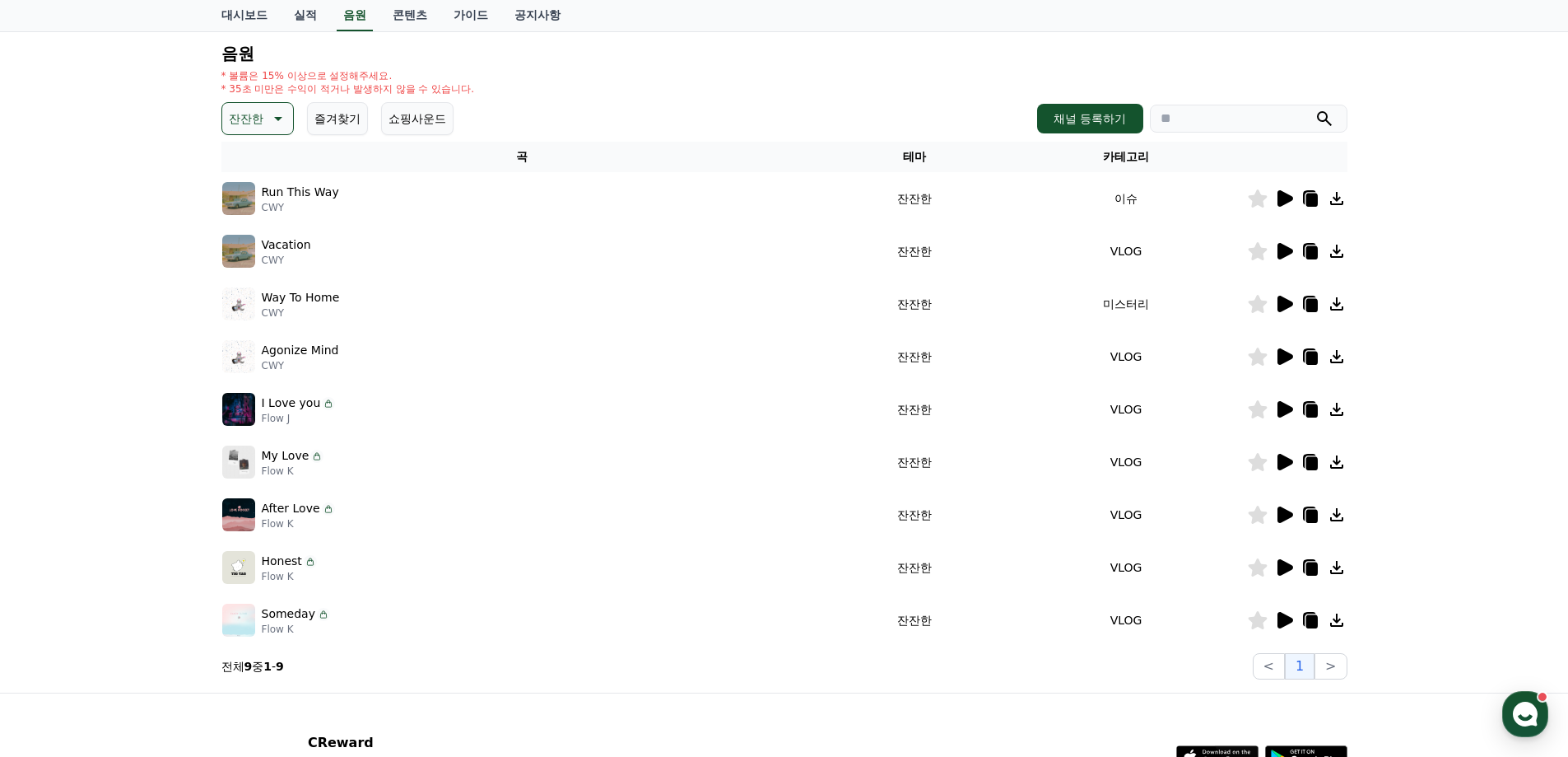
click at [1337, 456] on icon at bounding box center [1337, 463] width 14 height 14
click at [1285, 512] on icon at bounding box center [1285, 514] width 16 height 17
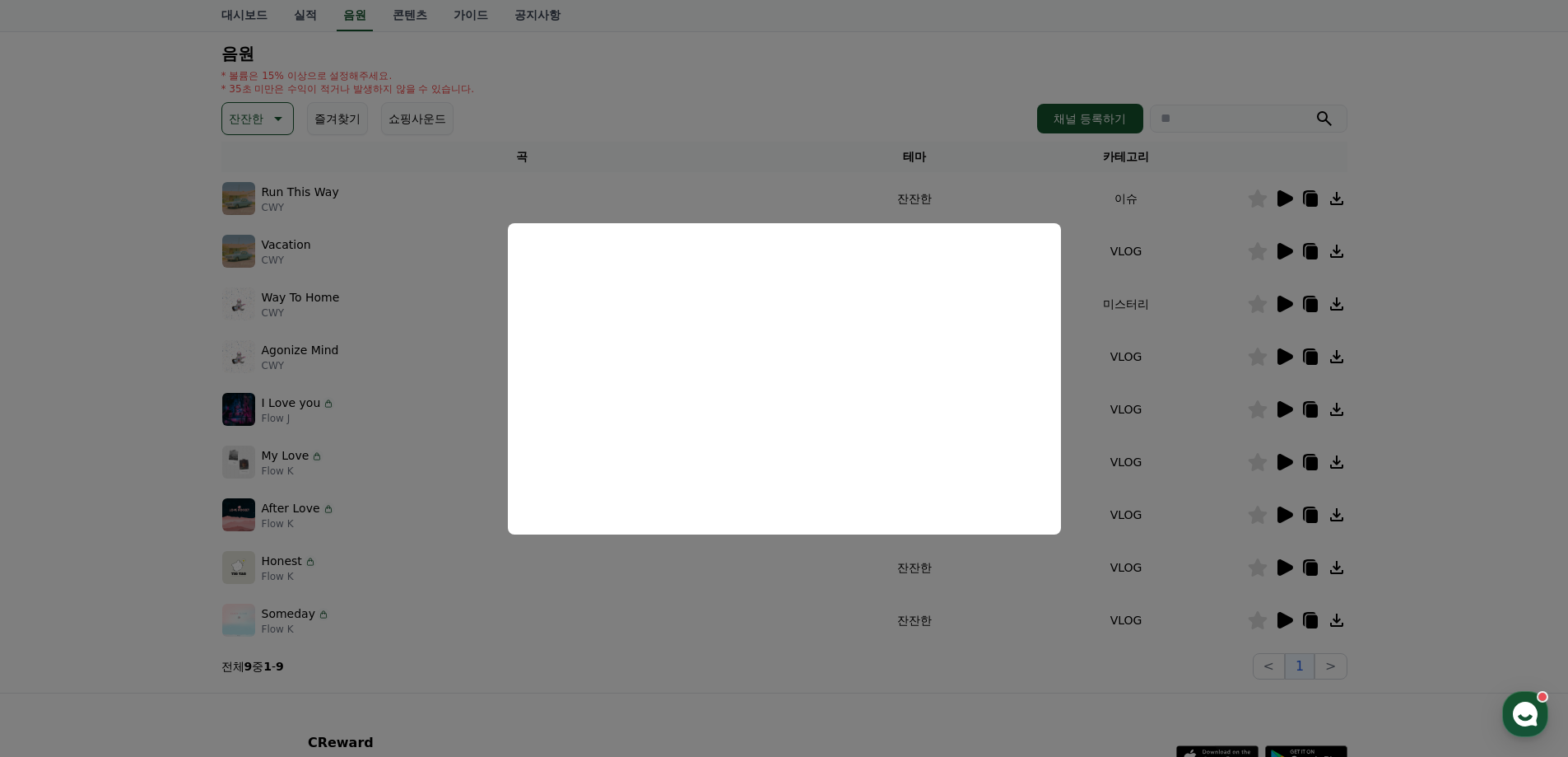
click at [1483, 437] on button "close modal" at bounding box center [784, 378] width 1568 height 757
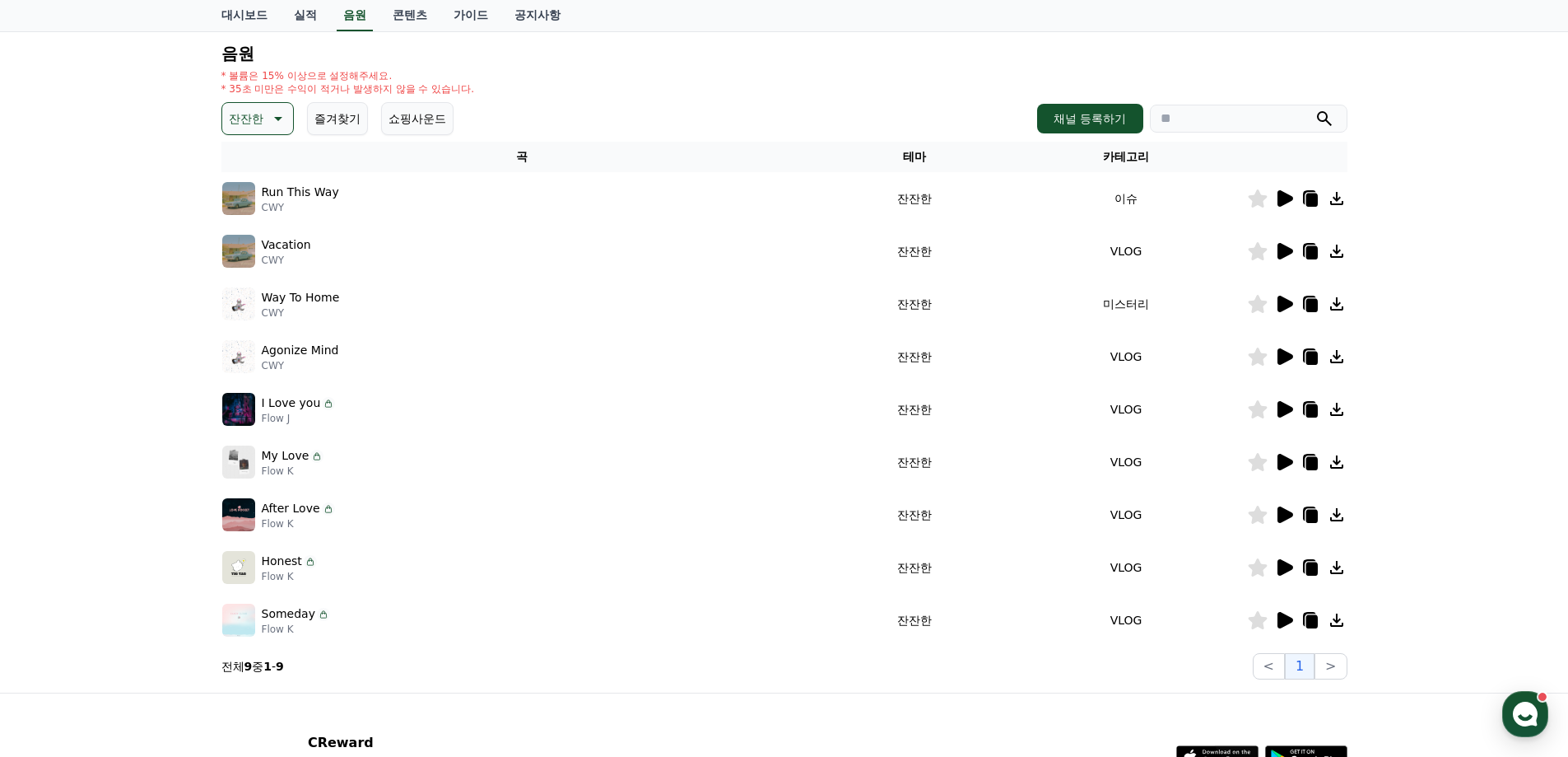
click at [1334, 513] on icon at bounding box center [1337, 514] width 19 height 19
click at [1276, 574] on icon at bounding box center [1284, 568] width 19 height 19
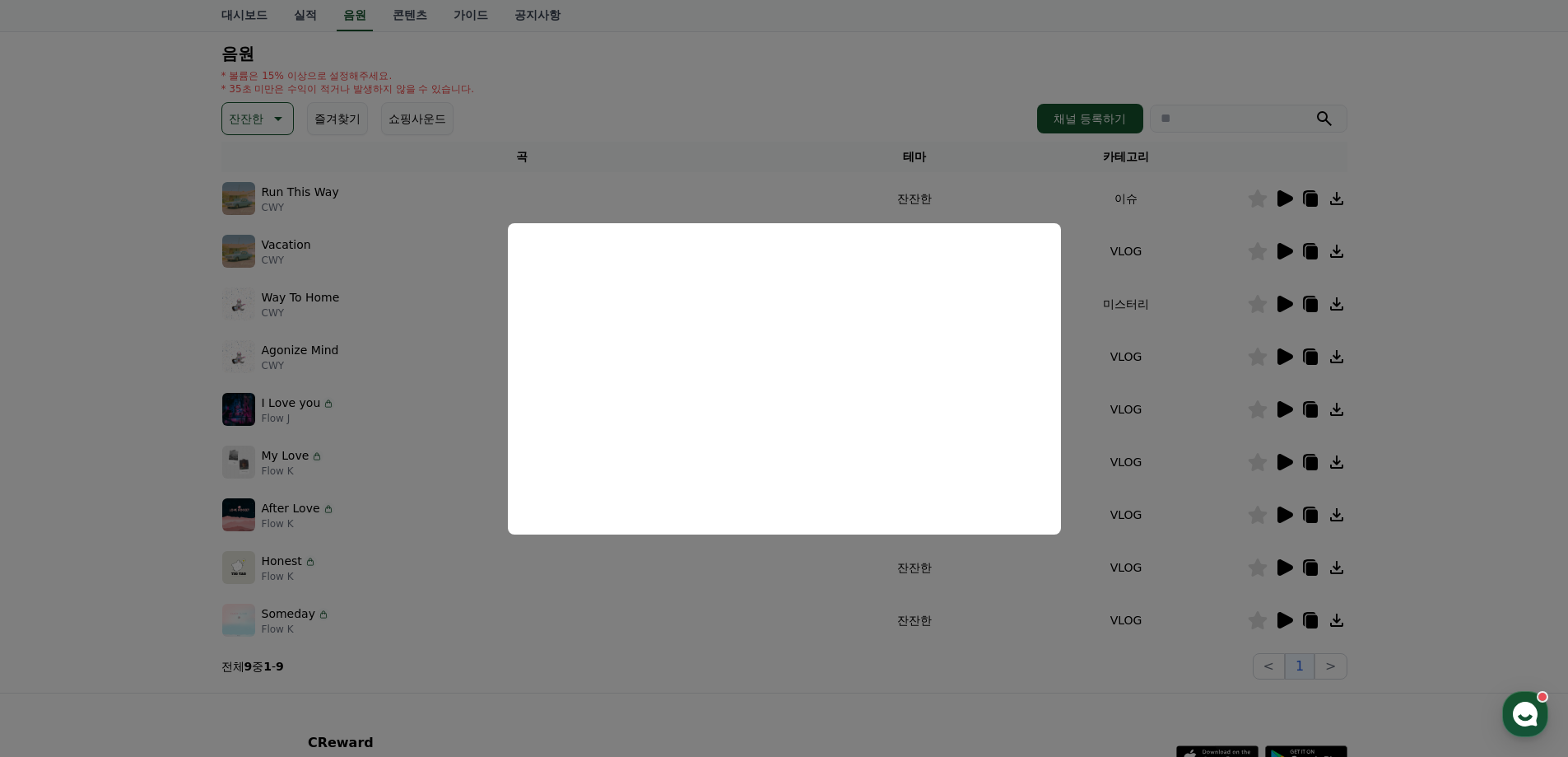
click at [1437, 431] on button "close modal" at bounding box center [784, 378] width 1568 height 757
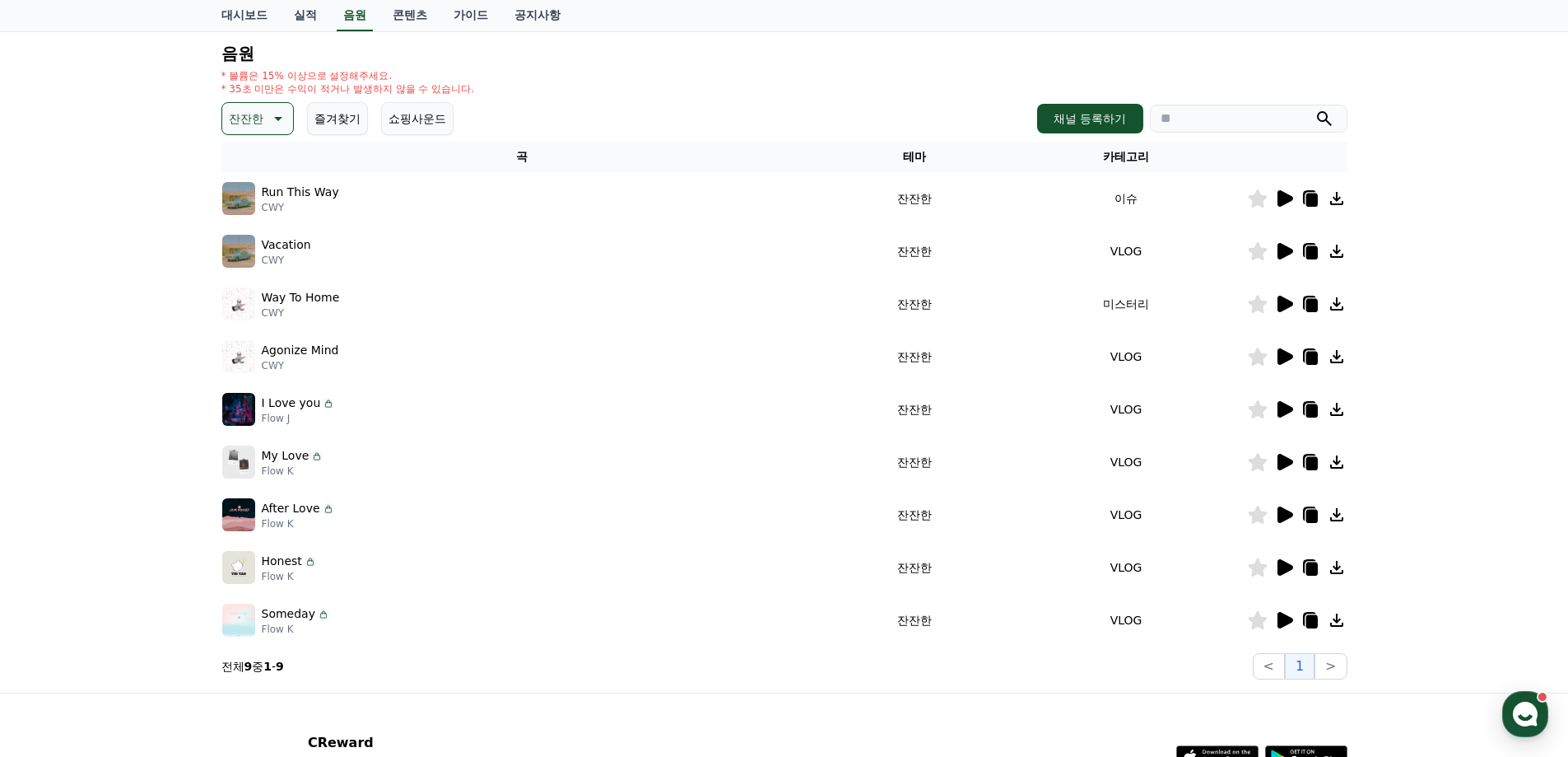
click at [1338, 571] on icon at bounding box center [1337, 568] width 19 height 19
click at [1286, 616] on icon at bounding box center [1285, 620] width 16 height 17
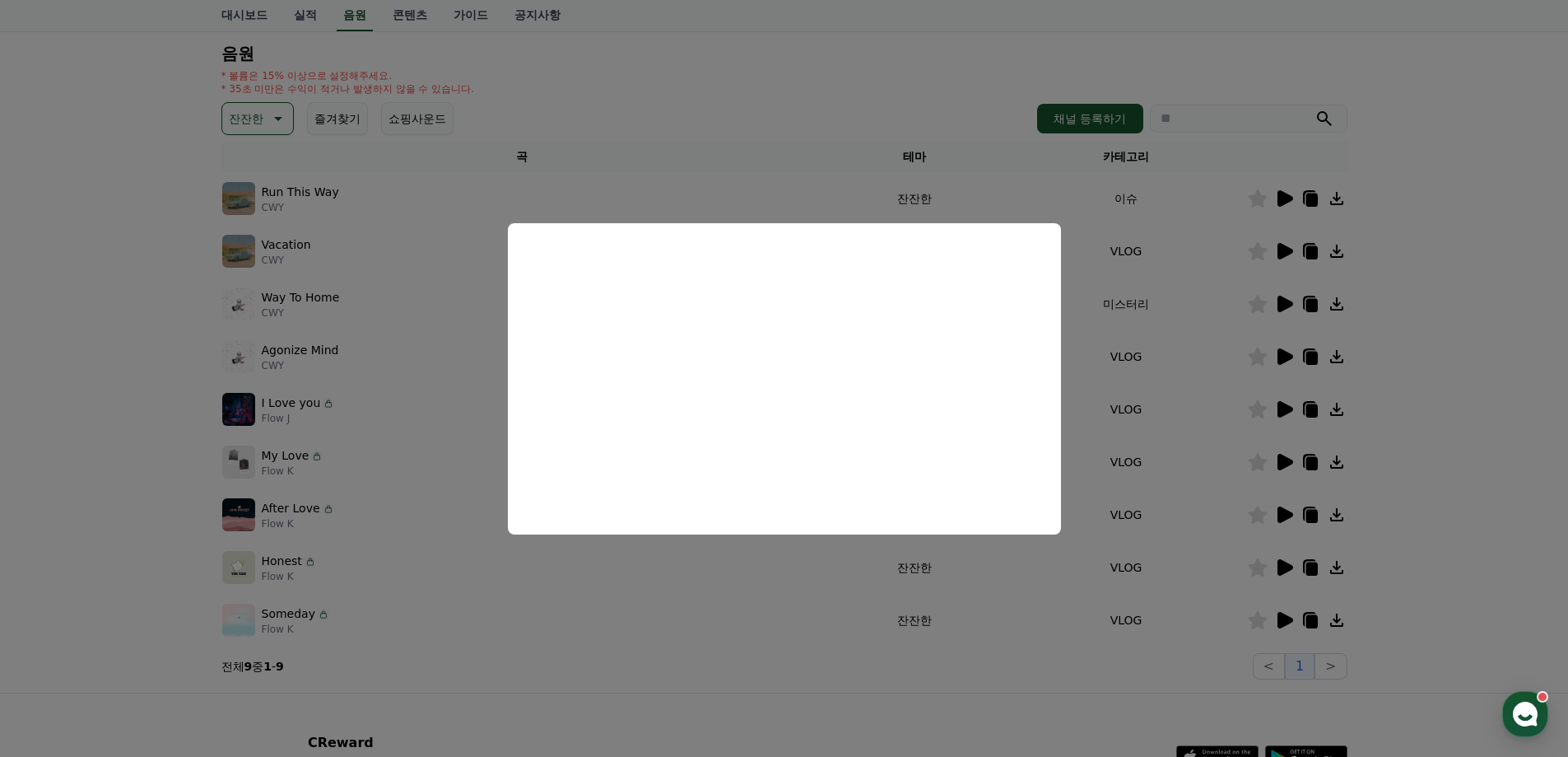
click at [1432, 535] on button "close modal" at bounding box center [784, 378] width 1568 height 757
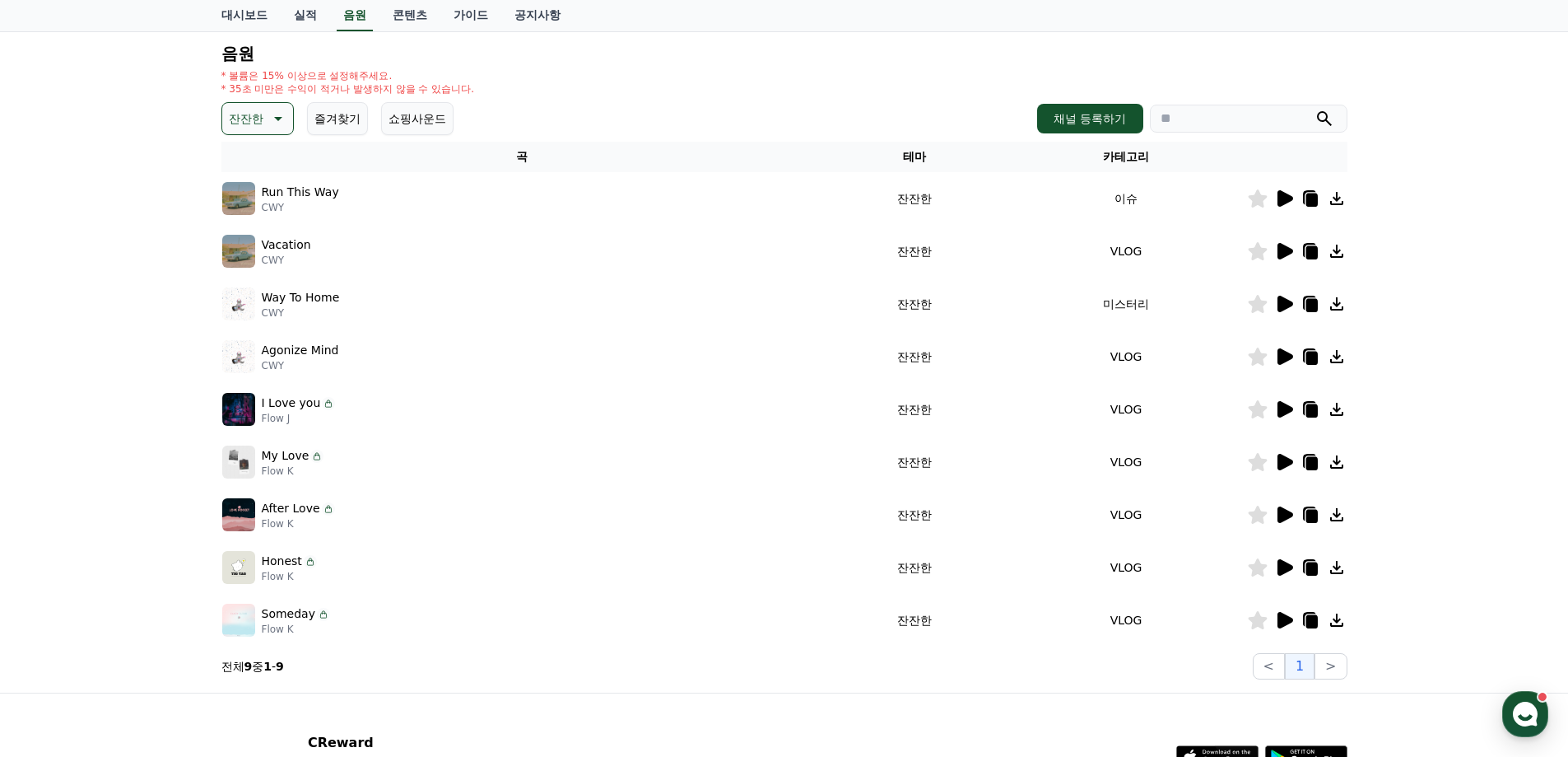
click at [1339, 617] on icon at bounding box center [1337, 620] width 19 height 19
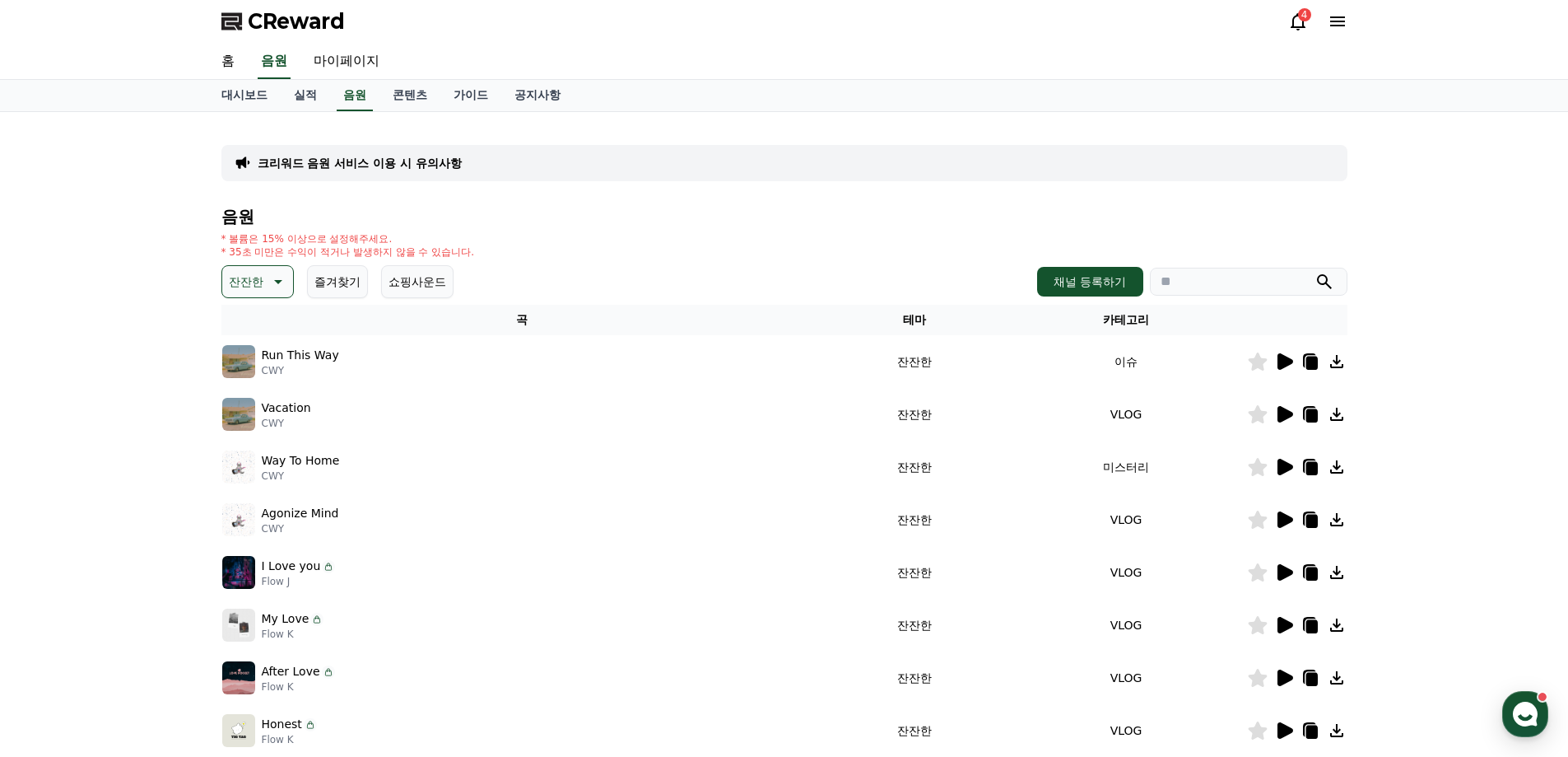
scroll to position [0, 0]
click at [278, 291] on icon at bounding box center [277, 283] width 19 height 19
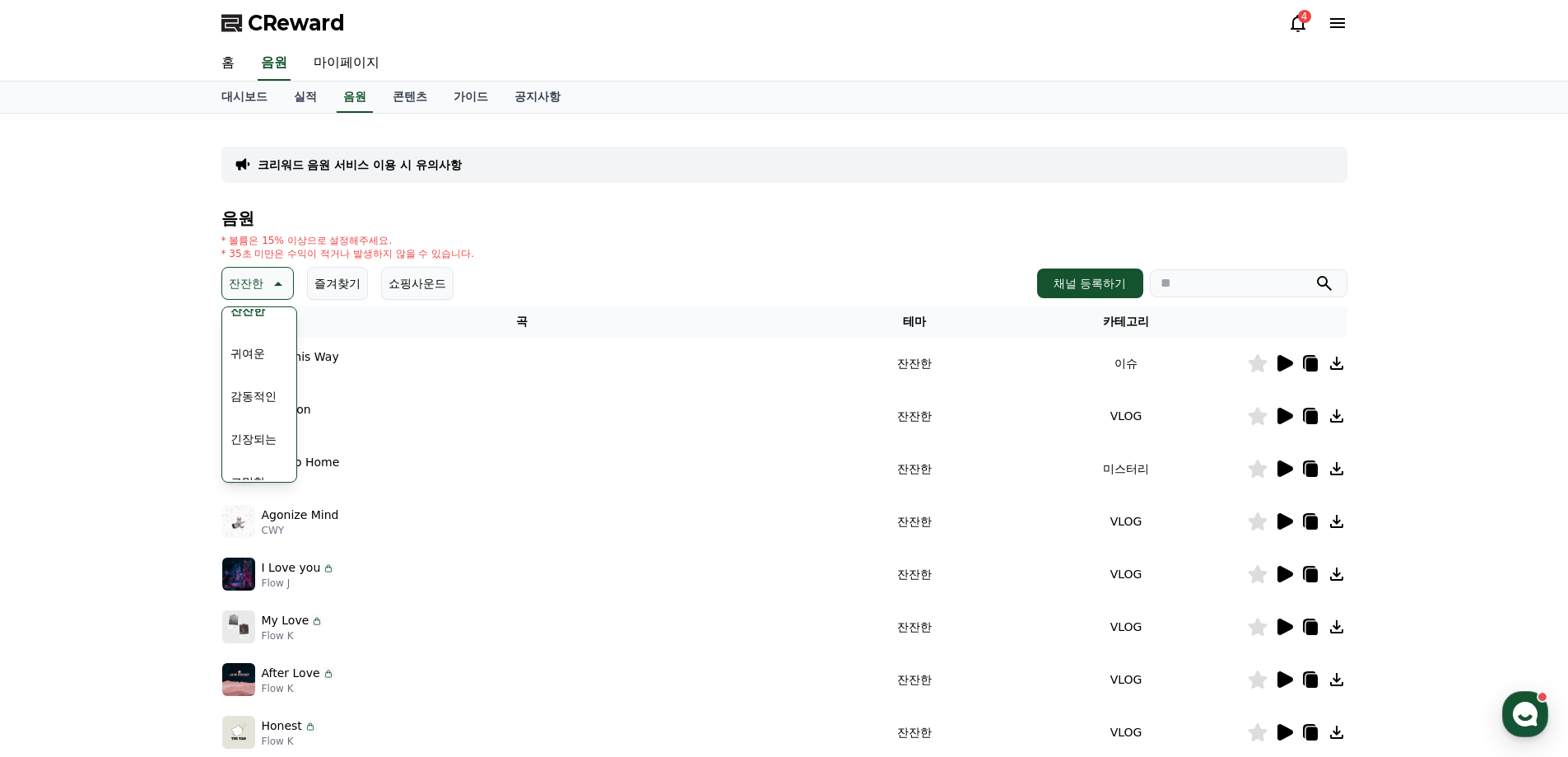
scroll to position [678, 0]
click at [509, 213] on h4 "음원" at bounding box center [784, 218] width 1126 height 18
